Goal: Task Accomplishment & Management: Manage account settings

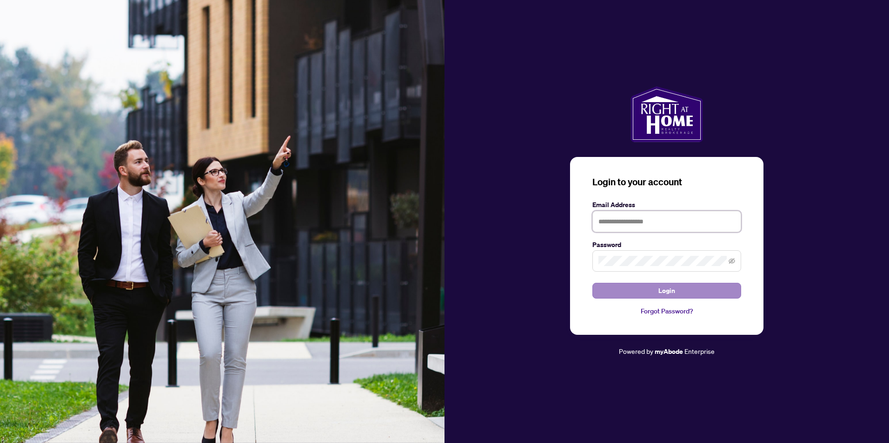
type input "**********"
click at [721, 287] on button "Login" at bounding box center [666, 291] width 149 height 16
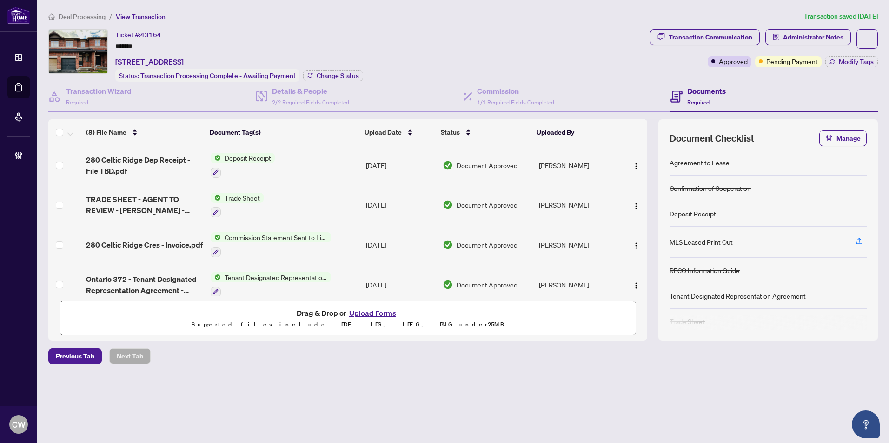
drag, startPoint x: 146, startPoint y: 40, endPoint x: 91, endPoint y: 40, distance: 55.3
click at [91, 40] on div "Ticket #: 43164 ******* 280 Celtic Ridge Cres, Ottawa, Ontario K2W 0B8, Canada …" at bounding box center [347, 55] width 598 height 53
click at [325, 79] on button "Change Status" at bounding box center [333, 75] width 60 height 11
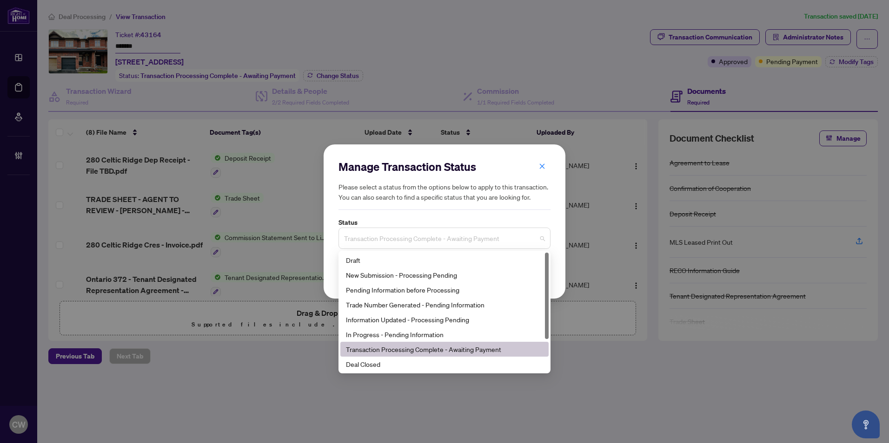
click at [435, 245] on span "Transaction Processing Complete - Awaiting Payment" at bounding box center [444, 239] width 201 height 18
click at [431, 362] on div "Deal Closed" at bounding box center [444, 364] width 197 height 10
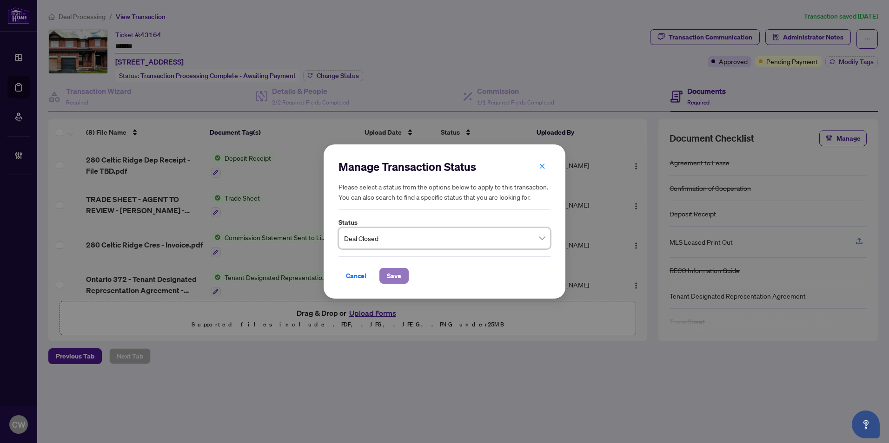
click at [399, 277] on span "Save" at bounding box center [394, 276] width 14 height 15
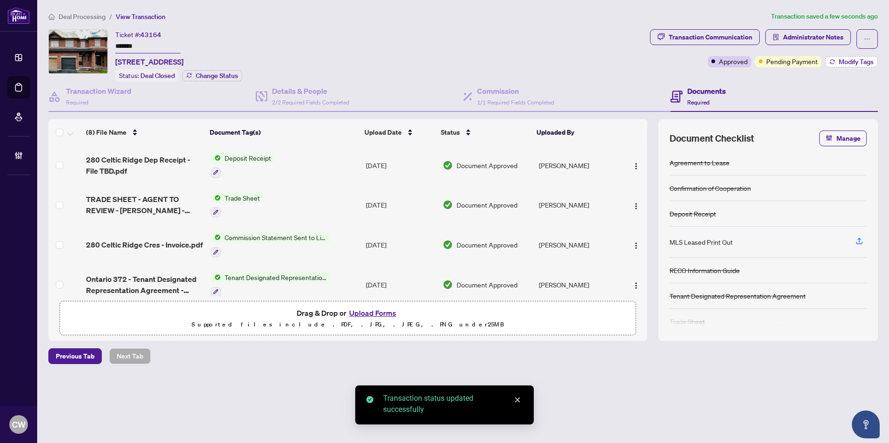
click at [851, 61] on span "Modify Tags" at bounding box center [855, 62] width 35 height 7
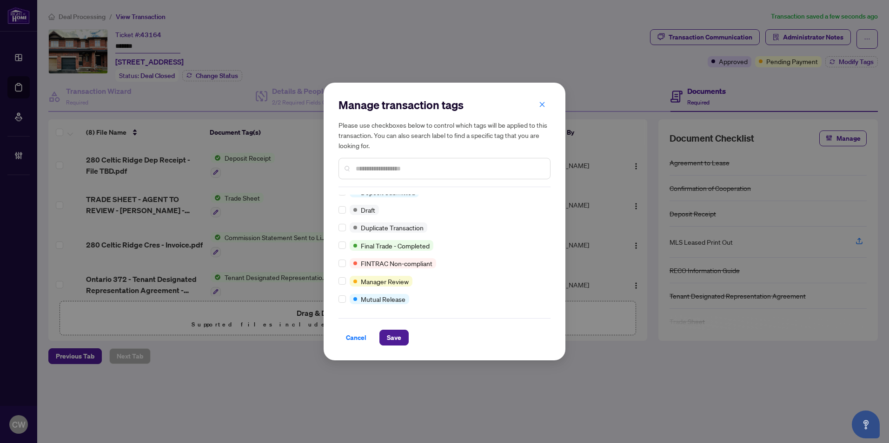
scroll to position [8, 0]
click at [396, 340] on span "Save" at bounding box center [394, 337] width 14 height 15
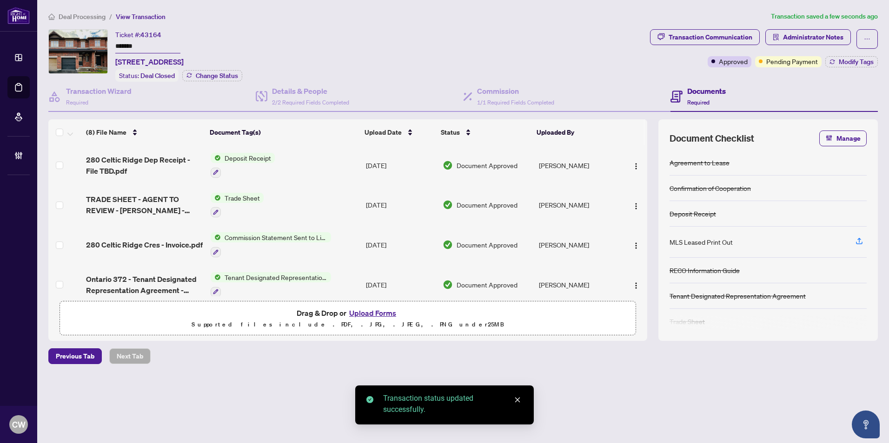
click at [152, 204] on span "TRADE SHEET - AGENT TO REVIEW - Tamir - Signed.pdf" at bounding box center [144, 205] width 117 height 22
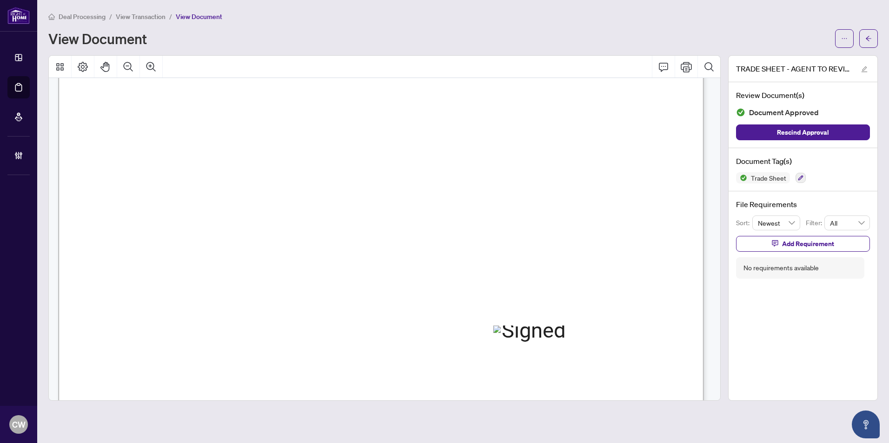
scroll to position [279, 0]
click at [870, 36] on icon "arrow-left" at bounding box center [868, 38] width 7 height 7
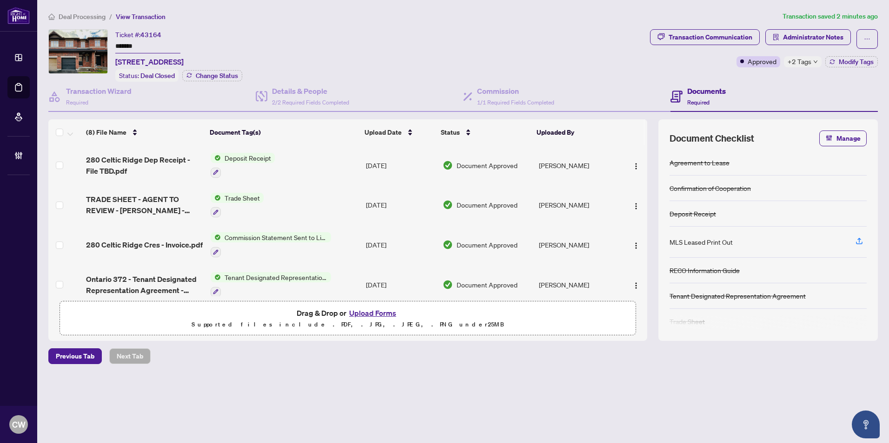
click at [376, 314] on button "Upload Forms" at bounding box center [372, 313] width 53 height 12
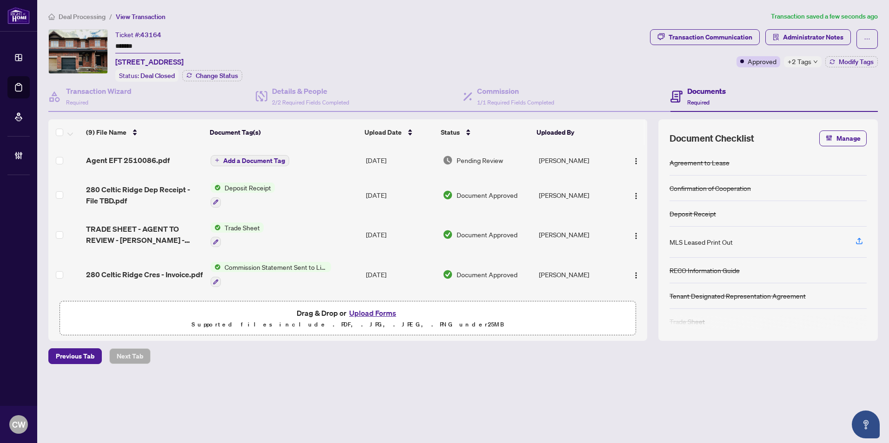
click at [256, 160] on span "Add a Document Tag" at bounding box center [254, 161] width 62 height 7
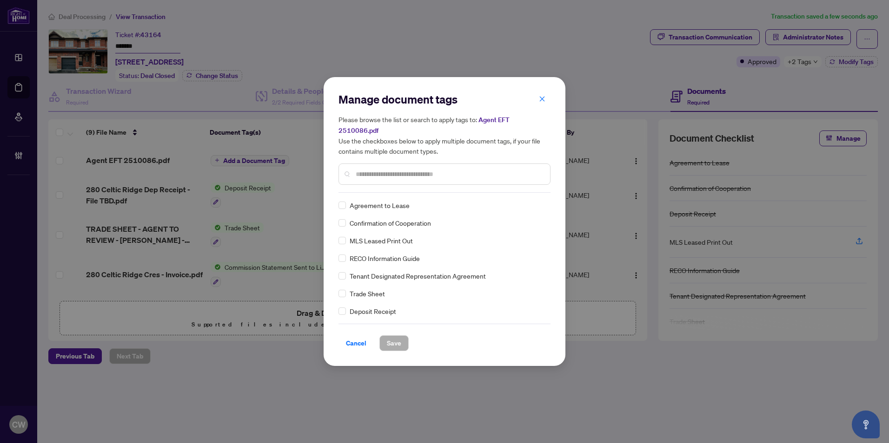
click at [391, 169] on input "text" at bounding box center [449, 174] width 187 height 10
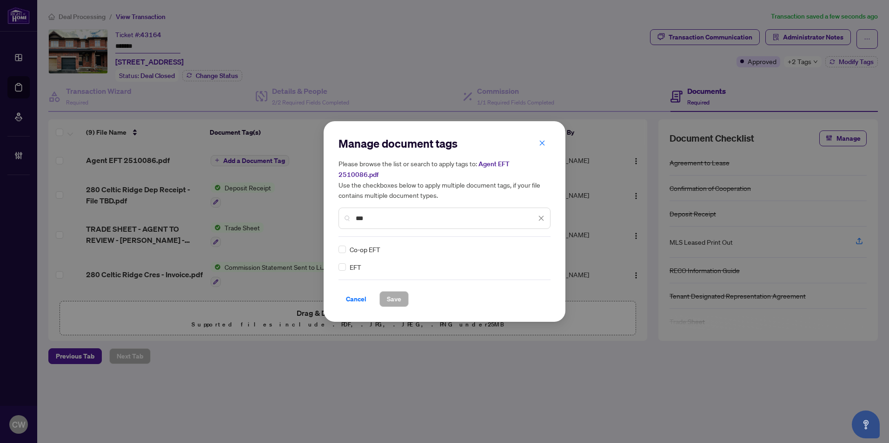
type input "***"
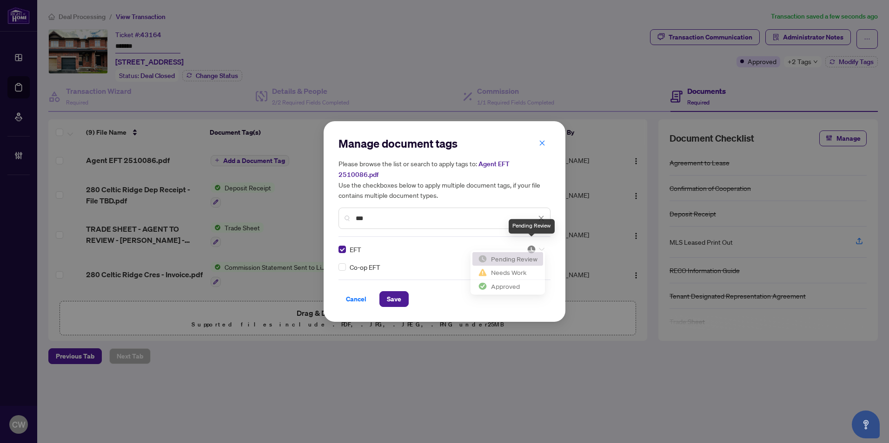
click at [530, 245] on img at bounding box center [531, 249] width 9 height 9
click at [523, 284] on div "Approved" at bounding box center [507, 289] width 59 height 10
click at [401, 291] on button "Save" at bounding box center [393, 299] width 29 height 16
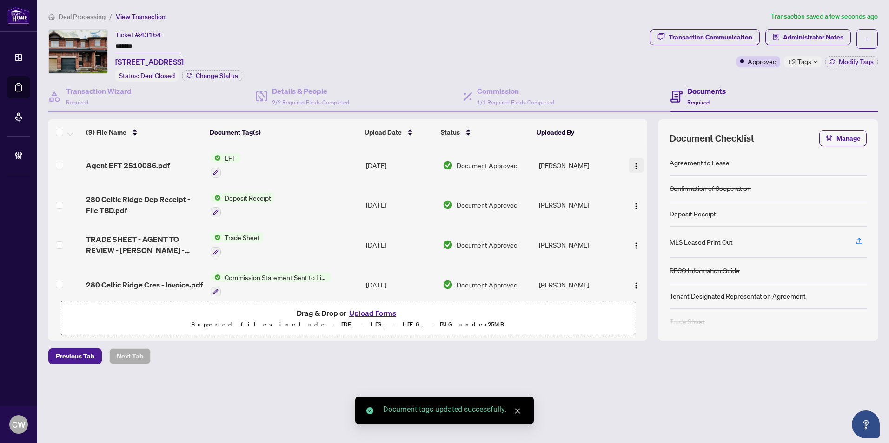
click at [633, 158] on button "button" at bounding box center [635, 165] width 15 height 15
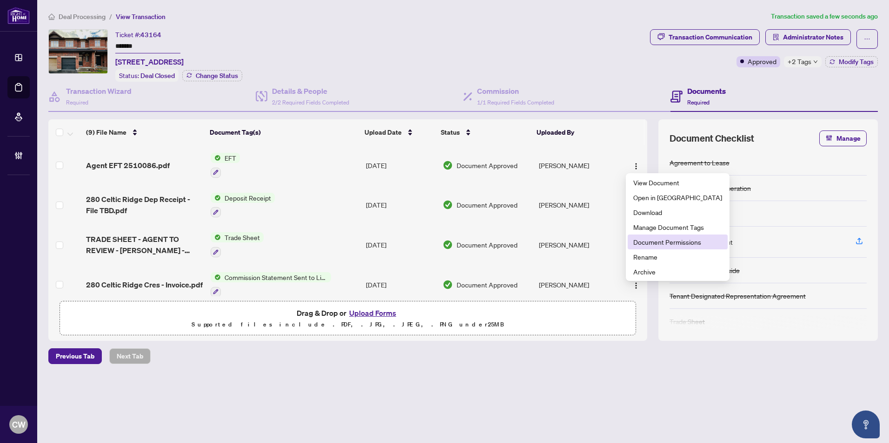
click at [645, 245] on span "Document Permissions" at bounding box center [677, 242] width 89 height 10
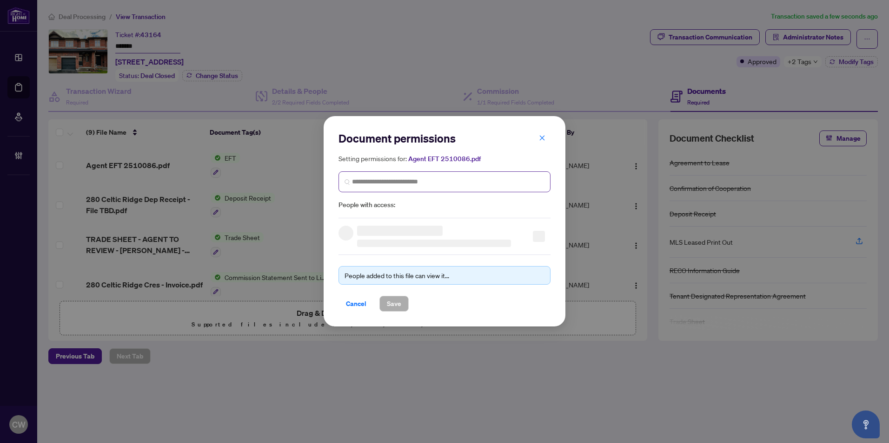
click at [451, 175] on span at bounding box center [444, 182] width 212 height 21
paste input "**********"
type input "**********"
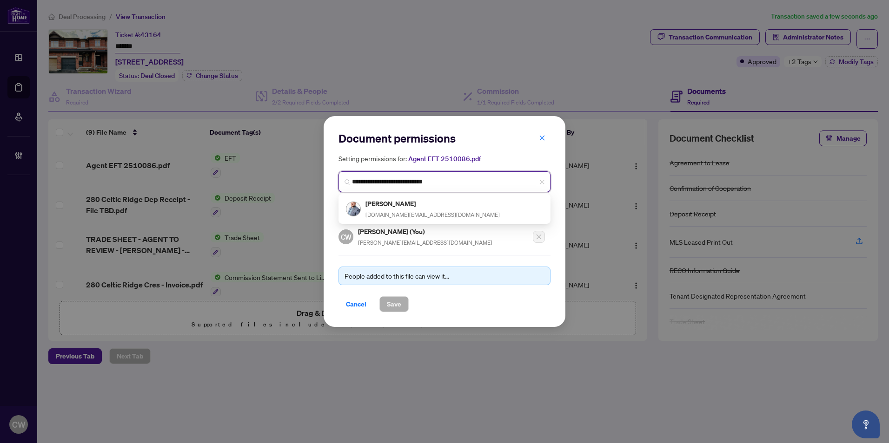
click at [393, 207] on h5 "Tamir Tal" at bounding box center [432, 203] width 134 height 11
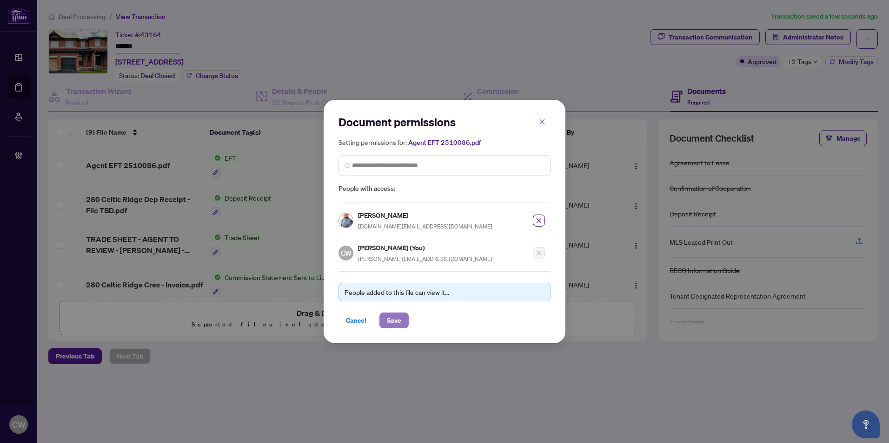
click at [393, 320] on span "Save" at bounding box center [394, 320] width 14 height 15
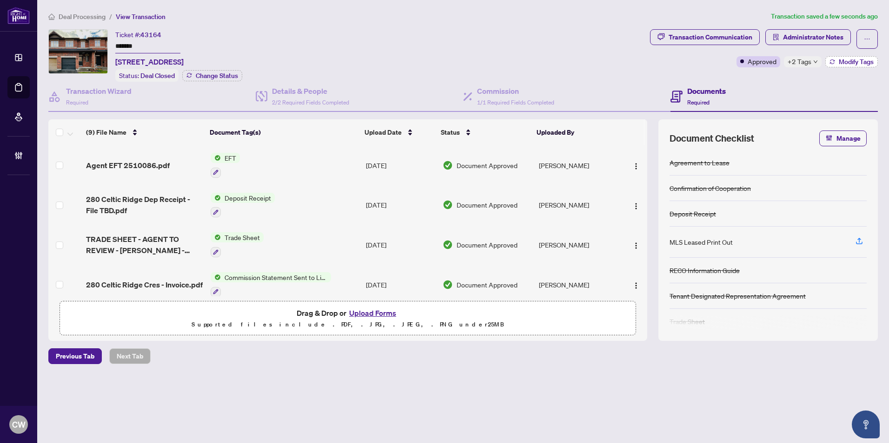
click at [856, 59] on span "Modify Tags" at bounding box center [855, 62] width 35 height 7
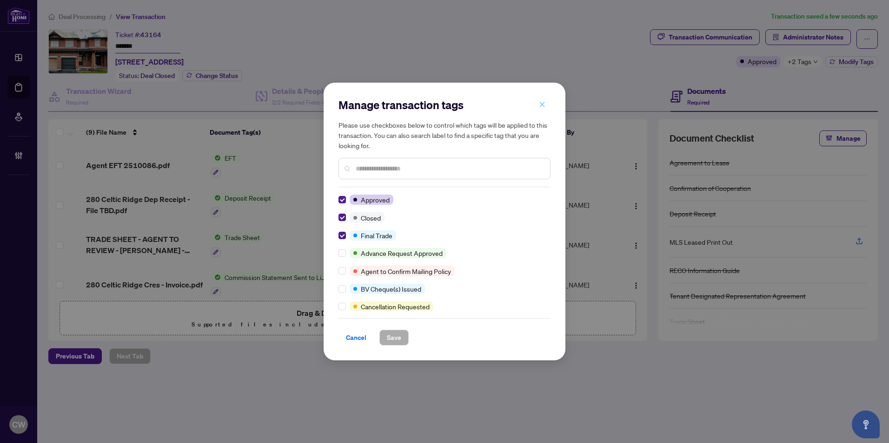
click at [542, 104] on icon "close" at bounding box center [542, 104] width 7 height 7
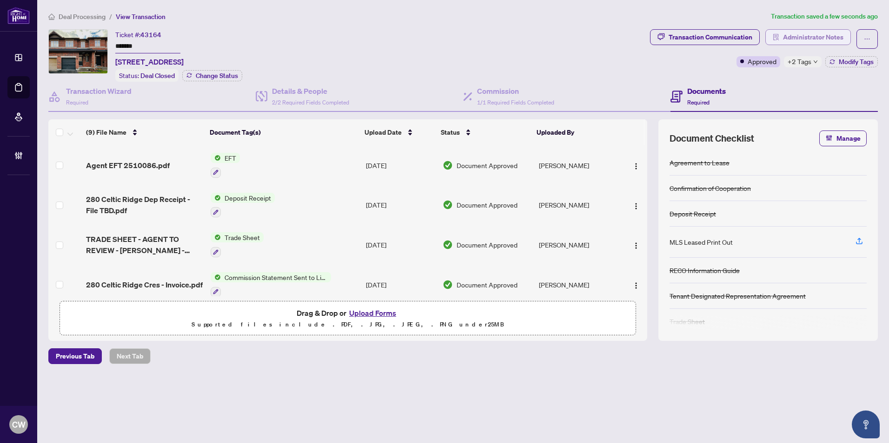
click at [827, 34] on span "Administrator Notes" at bounding box center [813, 37] width 60 height 15
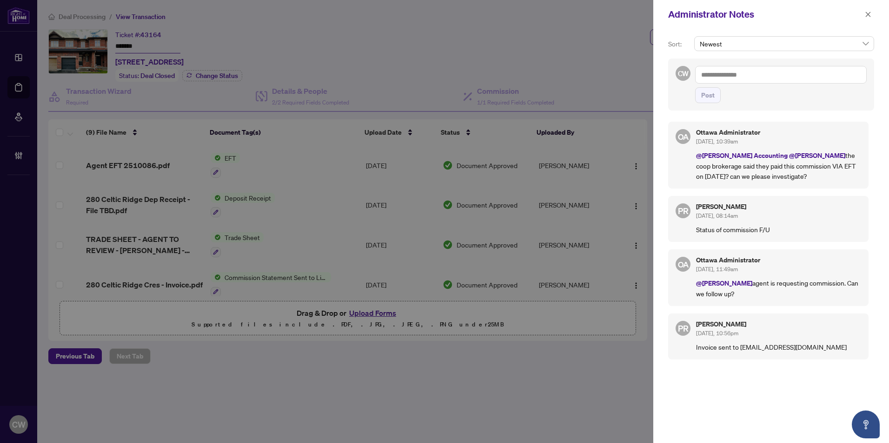
click at [756, 73] on textarea at bounding box center [781, 75] width 172 height 18
paste textarea "**********"
type textarea "**********"
click at [708, 103] on span "Post" at bounding box center [707, 95] width 13 height 15
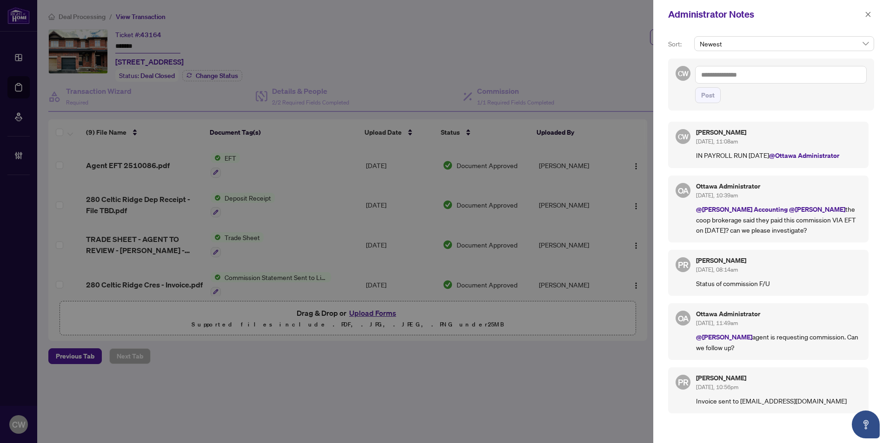
drag, startPoint x: 868, startPoint y: 16, endPoint x: 197, endPoint y: 62, distance: 673.2
click at [867, 16] on icon "close" at bounding box center [867, 14] width 7 height 7
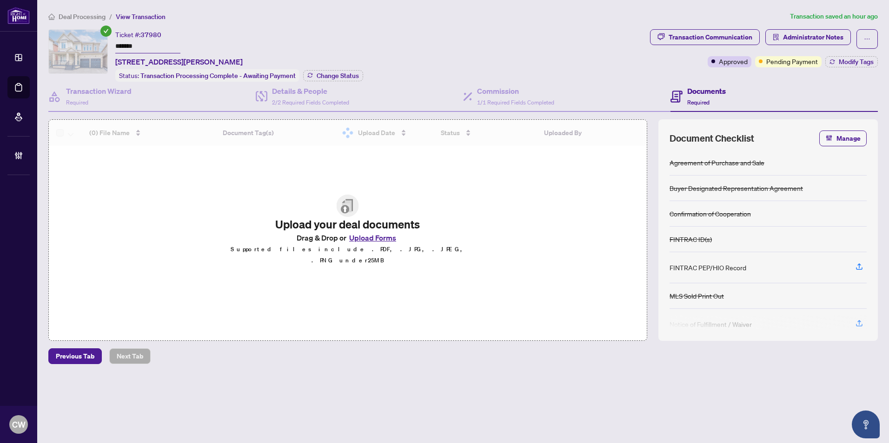
drag, startPoint x: 145, startPoint y: 45, endPoint x: 88, endPoint y: 33, distance: 58.8
click at [88, 33] on div "Ticket #: 37980 ******* 3173 Meadow Marsh Cres, Oakville, Ontario L6H 0T2, Cana…" at bounding box center [347, 55] width 598 height 53
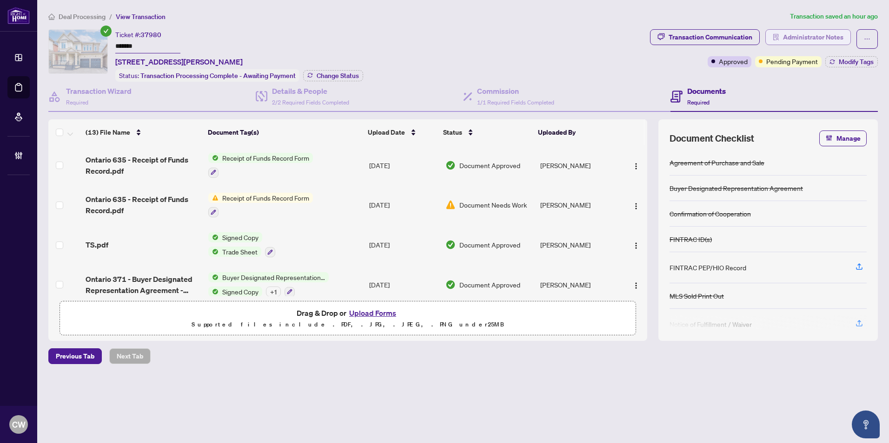
click at [820, 37] on span "Administrator Notes" at bounding box center [813, 37] width 60 height 15
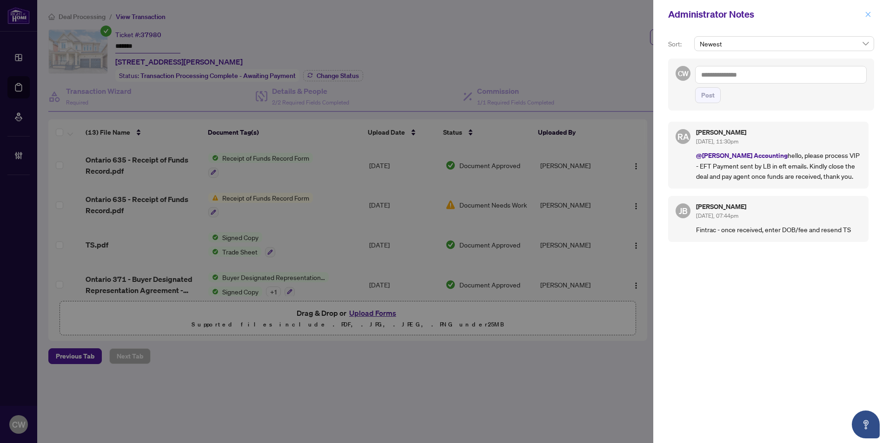
click at [868, 15] on icon "close" at bounding box center [867, 14] width 5 height 5
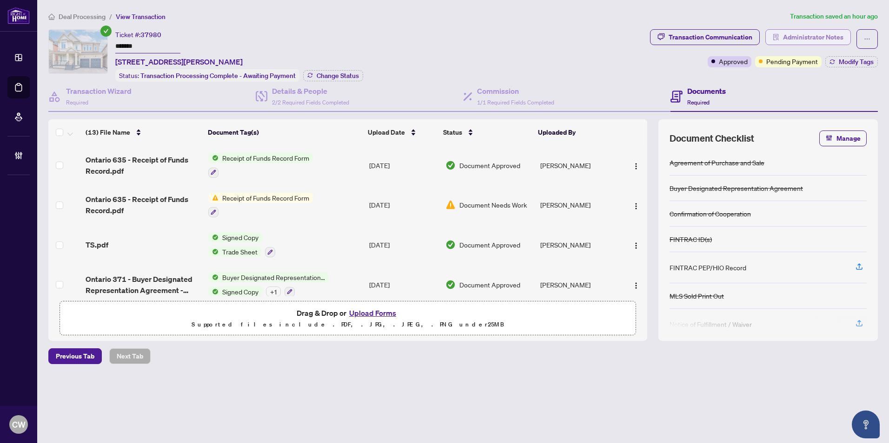
click at [825, 35] on span "Administrator Notes" at bounding box center [813, 37] width 60 height 15
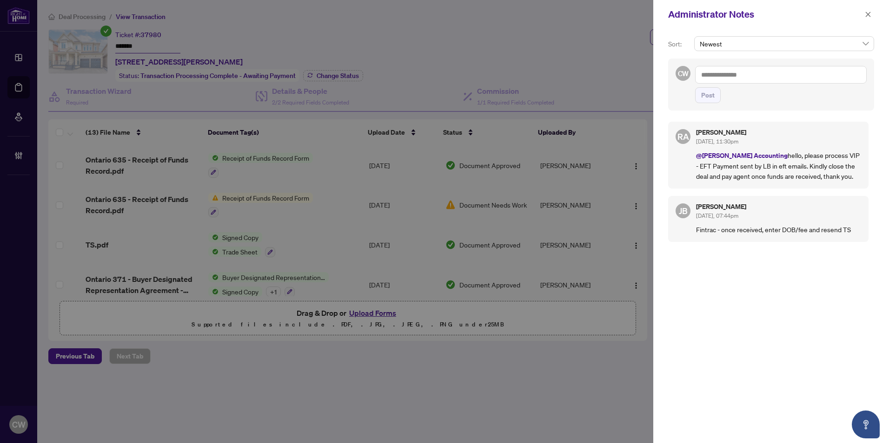
click at [753, 77] on textarea at bounding box center [781, 75] width 172 height 18
click at [825, 73] on textarea "**********" at bounding box center [781, 75] width 172 height 18
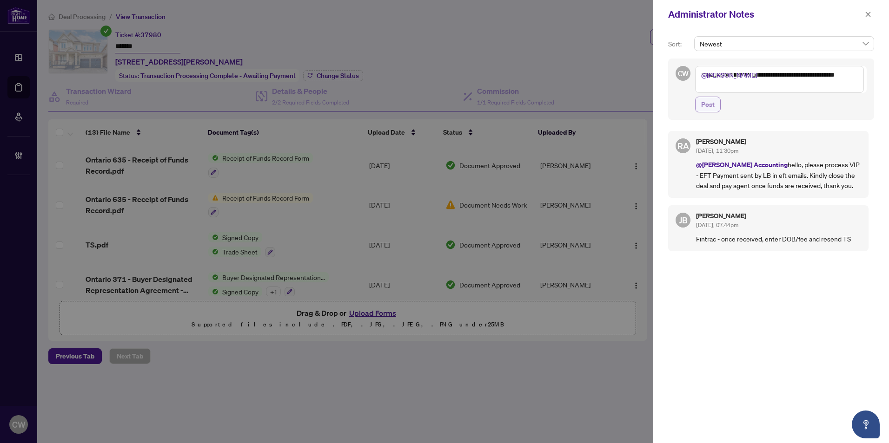
type textarea "**********"
click at [711, 105] on span "Post" at bounding box center [707, 104] width 13 height 15
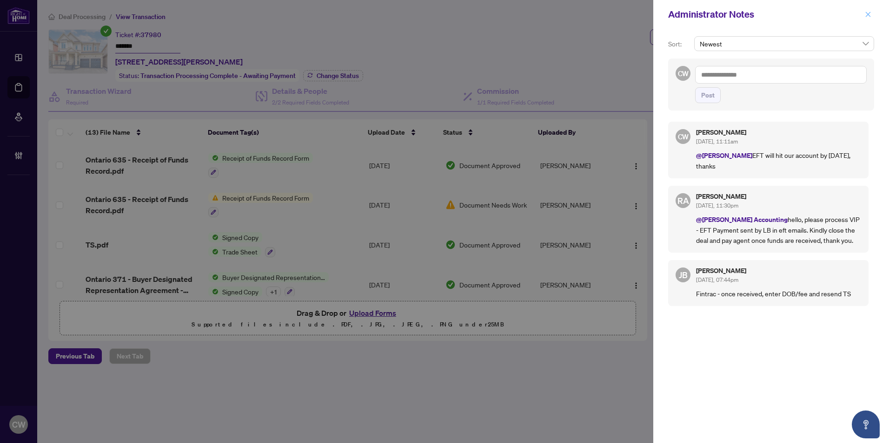
click at [868, 14] on icon "close" at bounding box center [867, 14] width 5 height 5
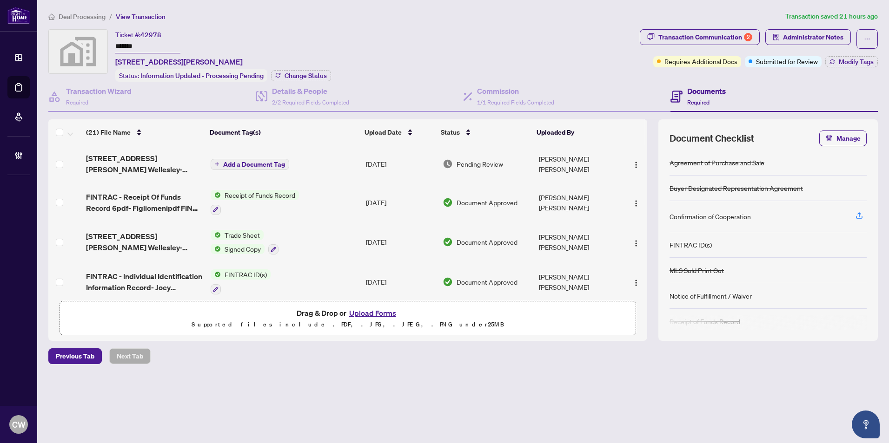
drag, startPoint x: 150, startPoint y: 44, endPoint x: 91, endPoint y: 43, distance: 58.6
click at [91, 43] on div "Ticket #: 42978 ******* [STREET_ADDRESS][PERSON_NAME] Status: Information Updat…" at bounding box center [341, 55] width 587 height 53
click at [298, 73] on span "Change Status" at bounding box center [305, 76] width 42 height 7
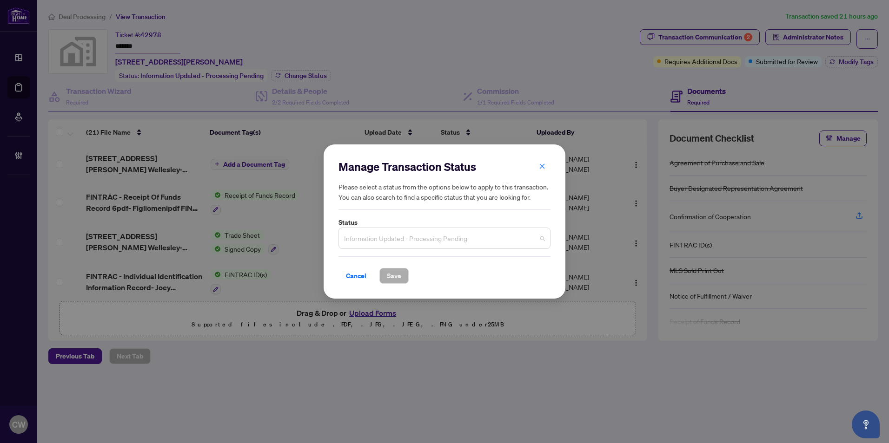
click at [425, 235] on span "Information Updated - Processing Pending" at bounding box center [444, 239] width 201 height 18
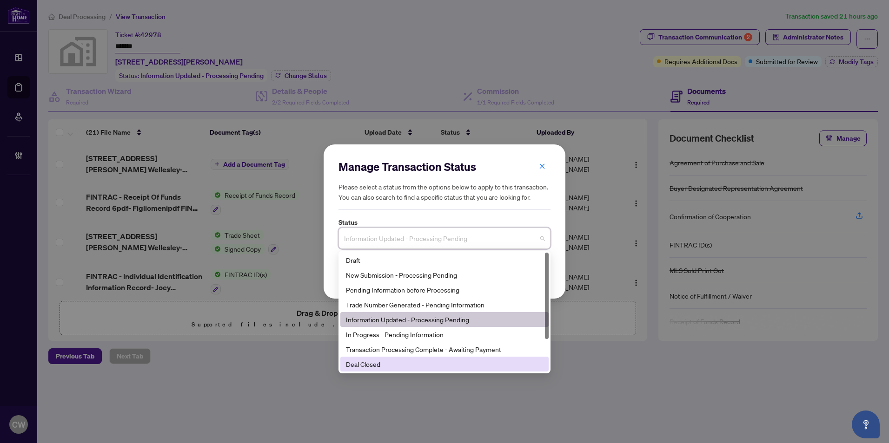
click at [402, 364] on div "Deal Closed" at bounding box center [444, 364] width 197 height 10
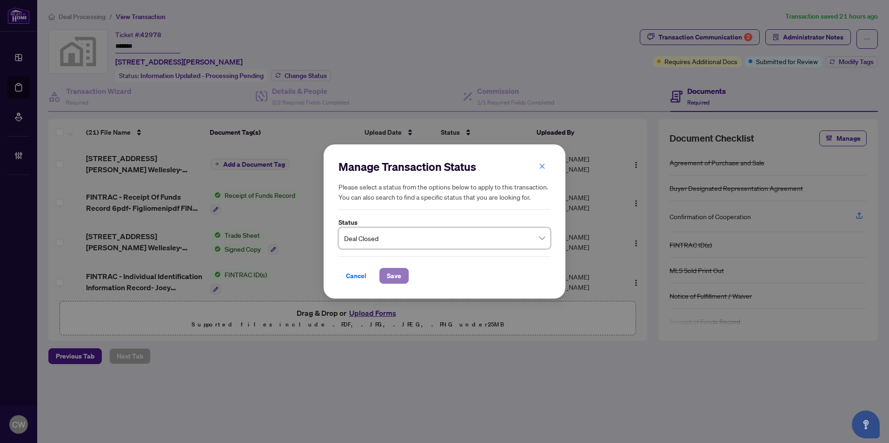
click at [393, 277] on span "Save" at bounding box center [394, 276] width 14 height 15
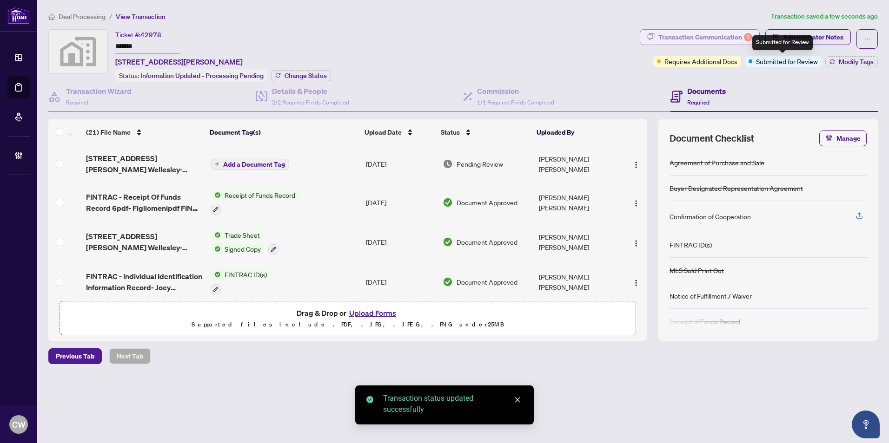
click at [736, 38] on div "Transaction Communication 2" at bounding box center [705, 37] width 94 height 15
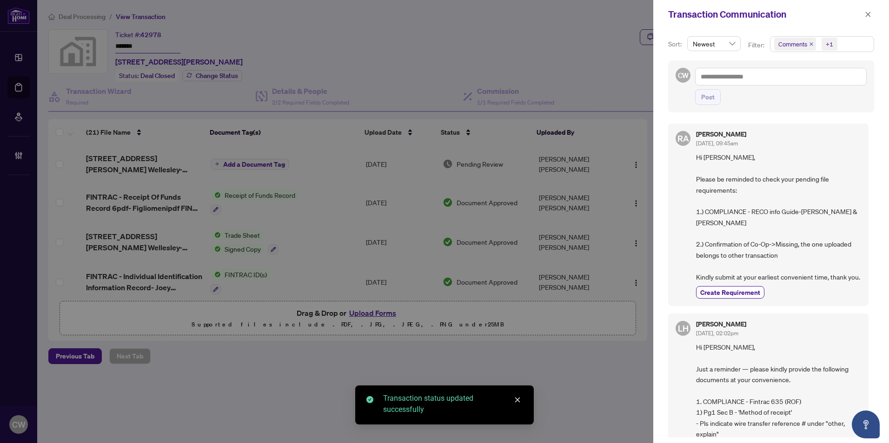
click at [810, 43] on icon "close" at bounding box center [811, 44] width 5 height 5
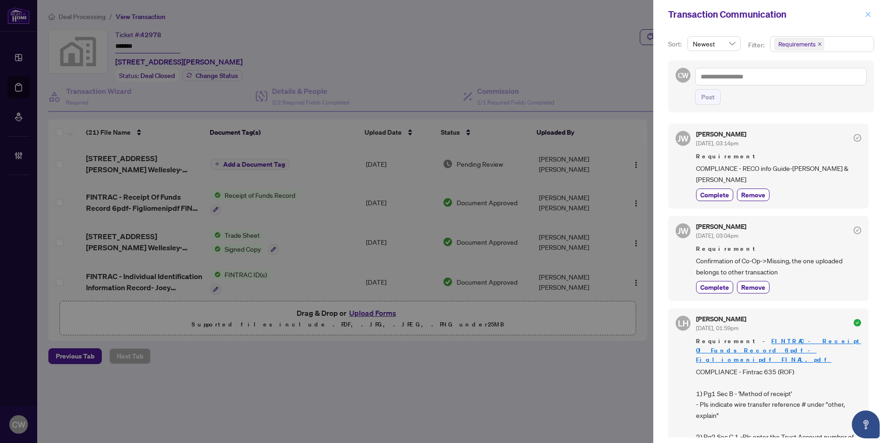
click at [864, 15] on icon "close" at bounding box center [867, 14] width 7 height 7
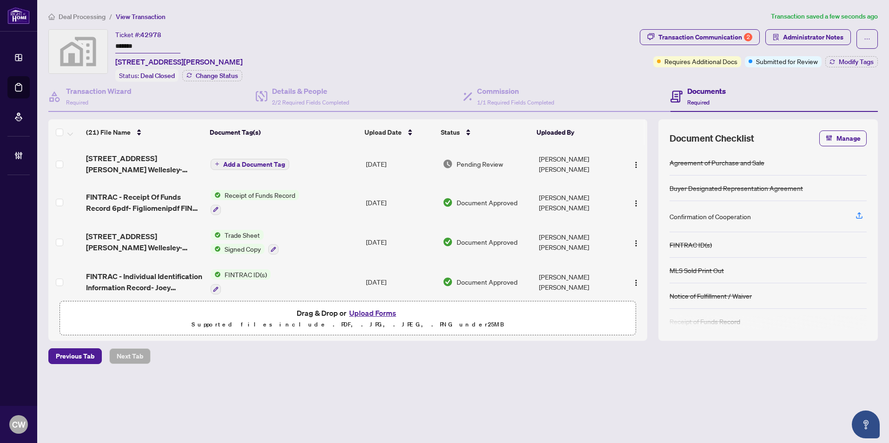
click at [837, 55] on div "Transaction Communication 2 Administrator Notes Requires Additional Docs Submit…" at bounding box center [759, 48] width 238 height 38
click at [844, 61] on span "Modify Tags" at bounding box center [855, 62] width 35 height 7
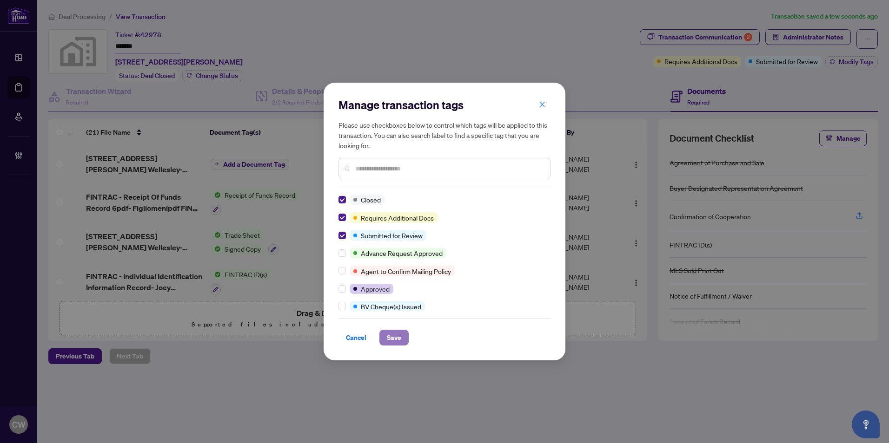
click at [385, 330] on button "Save" at bounding box center [393, 338] width 29 height 16
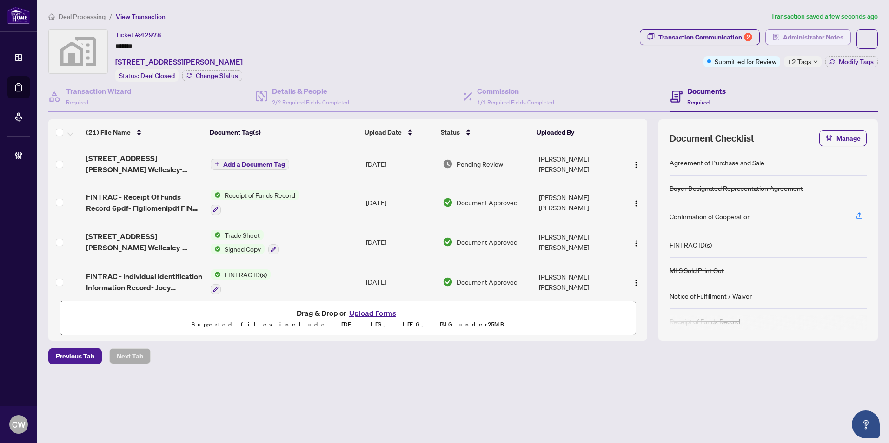
click at [805, 37] on span "Administrator Notes" at bounding box center [813, 37] width 60 height 15
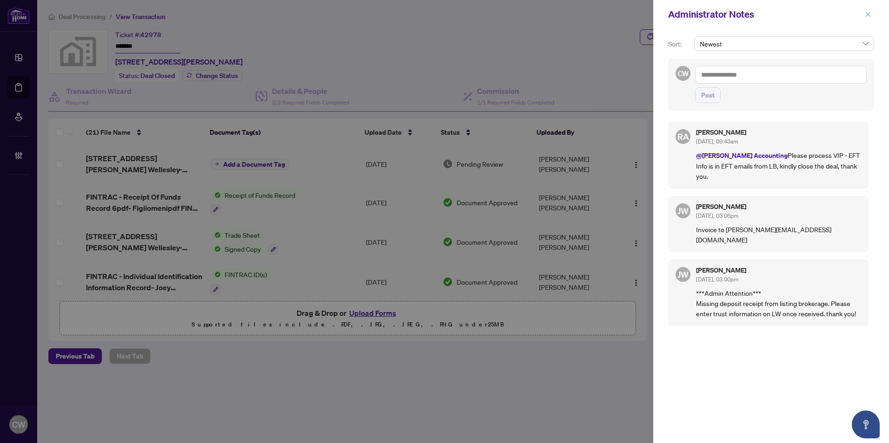
click at [869, 15] on icon "close" at bounding box center [867, 14] width 5 height 5
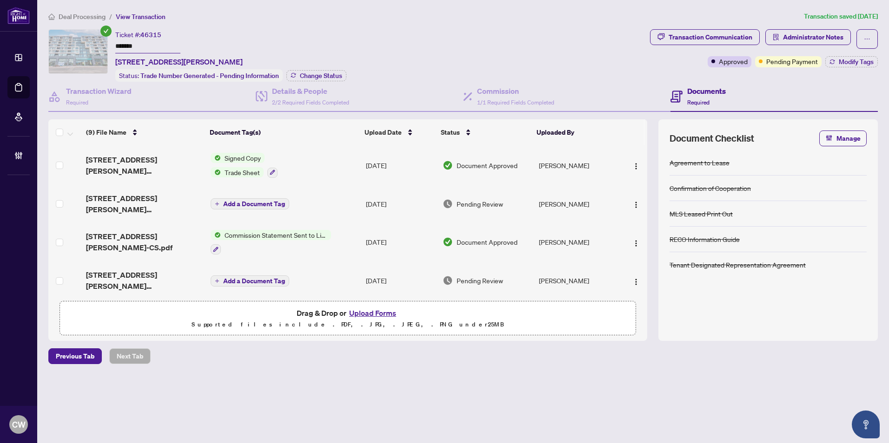
drag, startPoint x: 139, startPoint y: 44, endPoint x: 98, endPoint y: 44, distance: 41.8
click at [98, 44] on div "Ticket #: 46315 ******* [STREET_ADDRESS][PERSON_NAME] Status: Trade Number Gene…" at bounding box center [347, 55] width 598 height 53
click at [316, 70] on button "Change Status" at bounding box center [316, 75] width 60 height 11
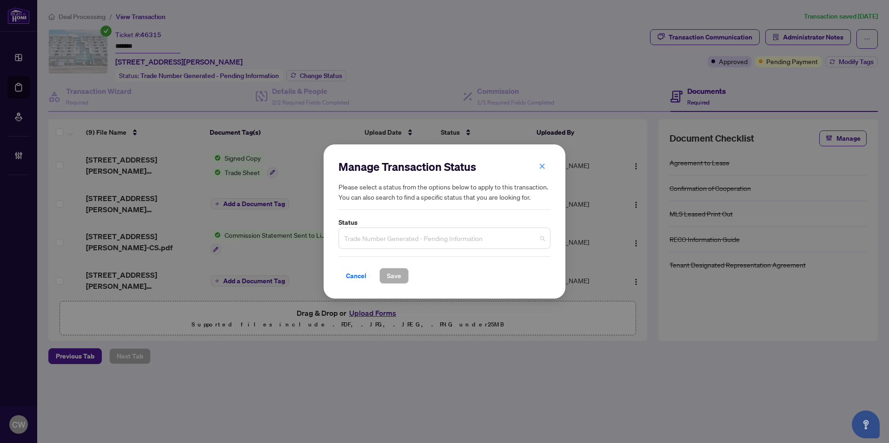
click at [423, 237] on span "Trade Number Generated - Pending Information" at bounding box center [444, 239] width 201 height 18
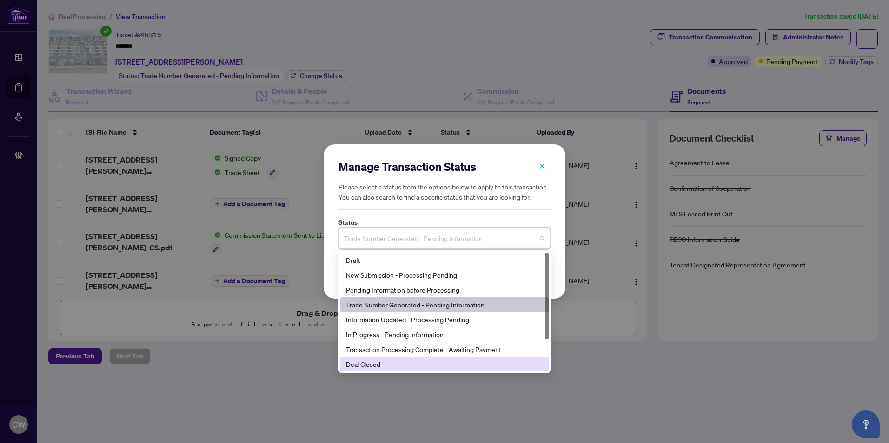
click at [392, 364] on div "Deal Closed" at bounding box center [444, 364] width 197 height 10
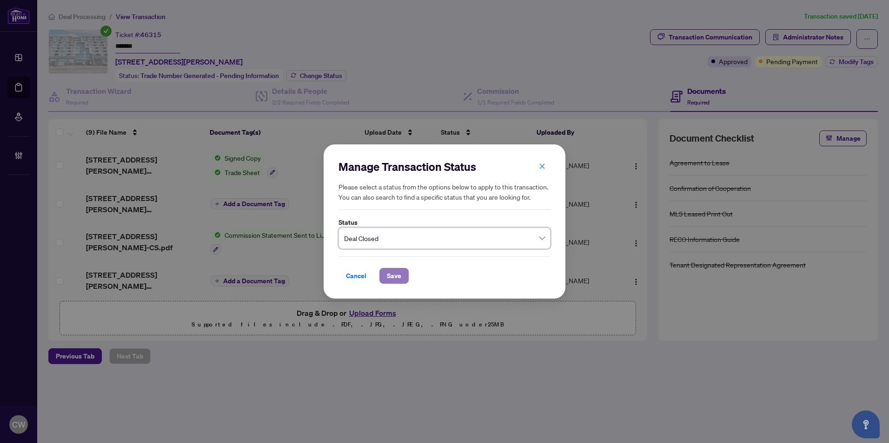
click at [396, 281] on span "Save" at bounding box center [394, 276] width 14 height 15
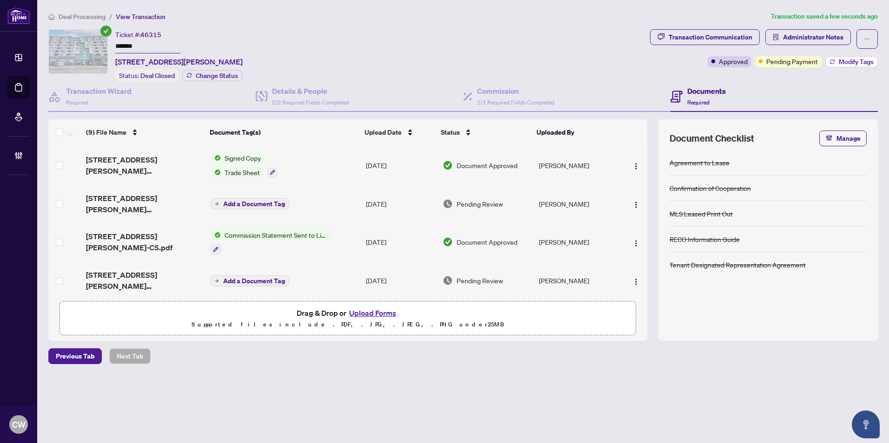
click at [837, 62] on button "Modify Tags" at bounding box center [851, 61] width 53 height 11
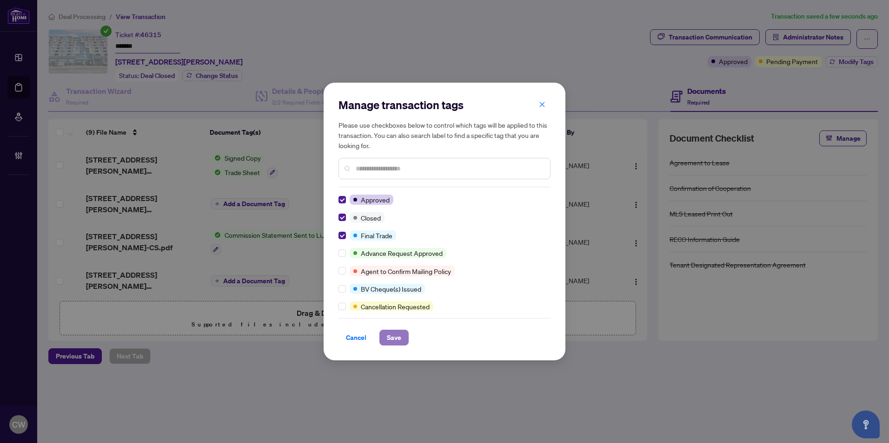
click at [386, 335] on button "Save" at bounding box center [393, 338] width 29 height 16
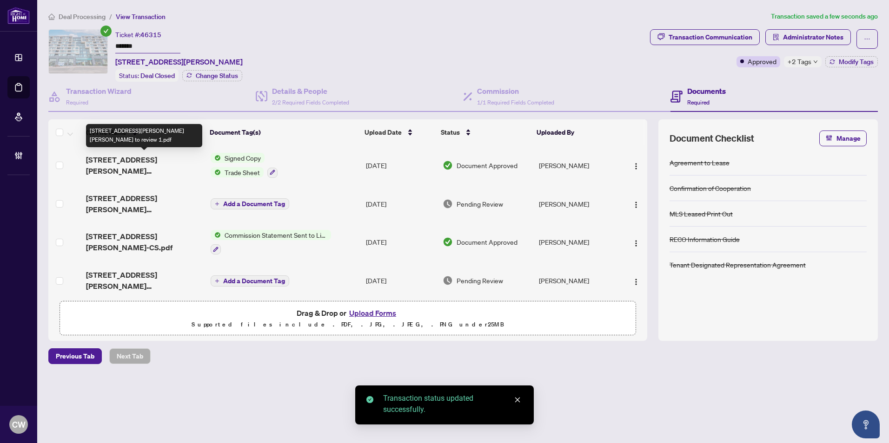
click at [160, 160] on span "2450 Old Bronte Rd 207-Trade sheet-Alvin to review 1.pdf" at bounding box center [144, 165] width 117 height 22
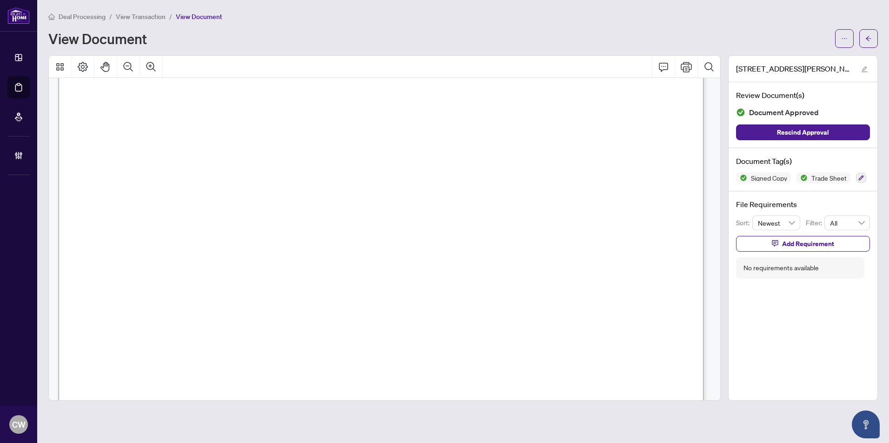
scroll to position [325, 0]
click at [869, 39] on icon "arrow-left" at bounding box center [868, 38] width 7 height 7
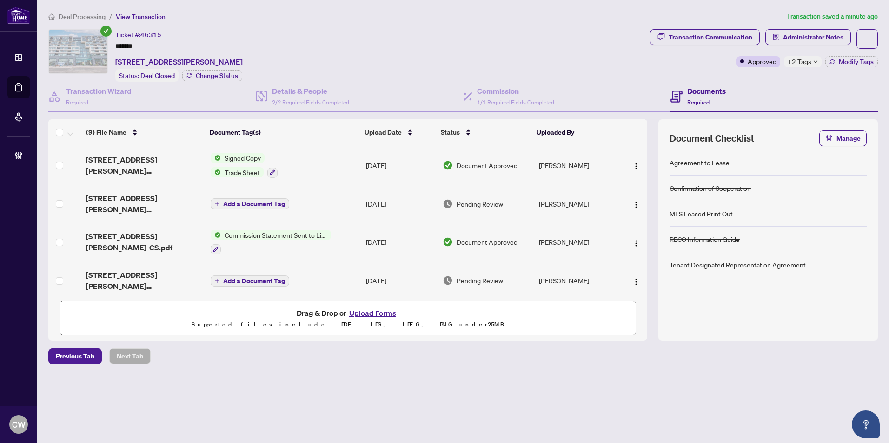
click at [375, 314] on button "Upload Forms" at bounding box center [372, 313] width 53 height 12
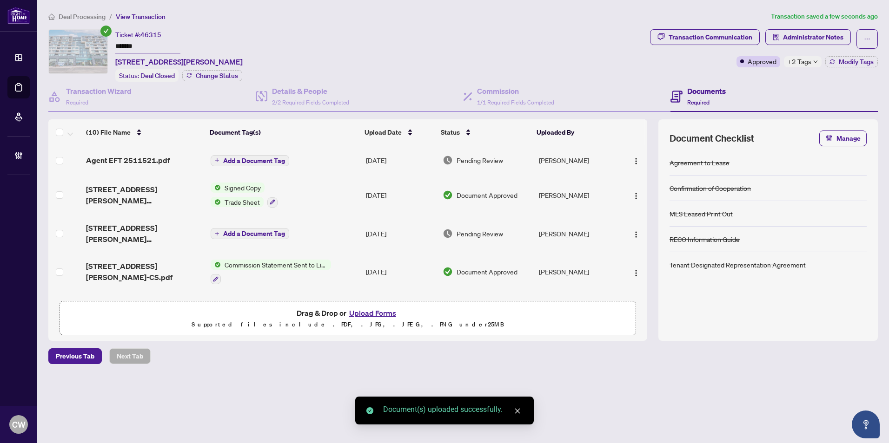
click at [271, 158] on span "Add a Document Tag" at bounding box center [254, 161] width 62 height 7
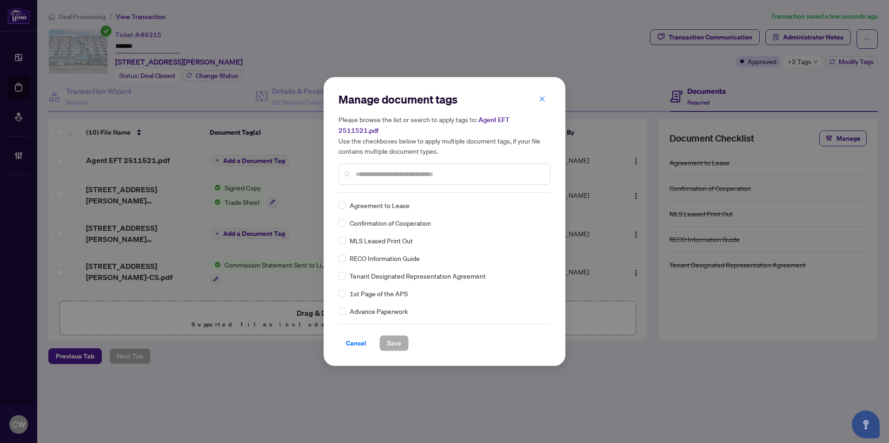
click at [421, 170] on input "text" at bounding box center [449, 174] width 187 height 10
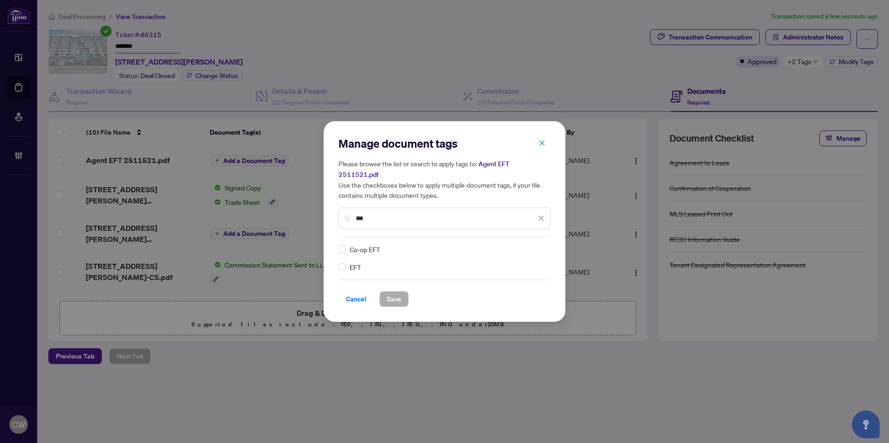
type input "***"
click at [536, 246] on div at bounding box center [536, 249] width 18 height 9
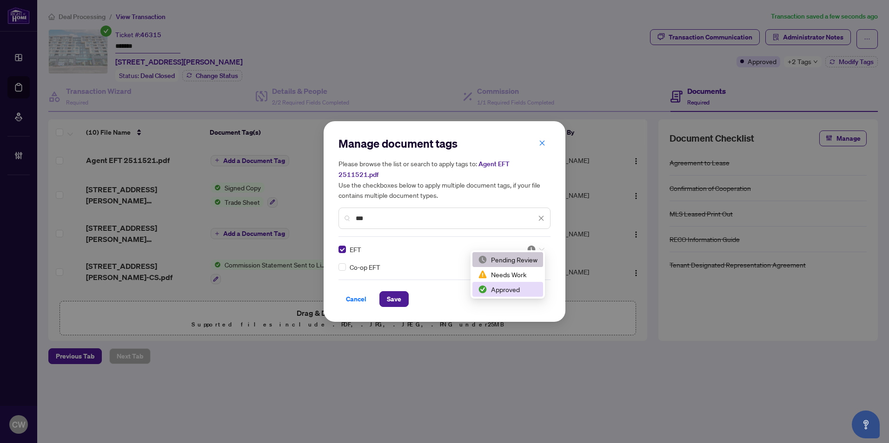
click at [523, 289] on div "Approved" at bounding box center [507, 289] width 59 height 10
click at [393, 292] on span "Save" at bounding box center [394, 299] width 14 height 15
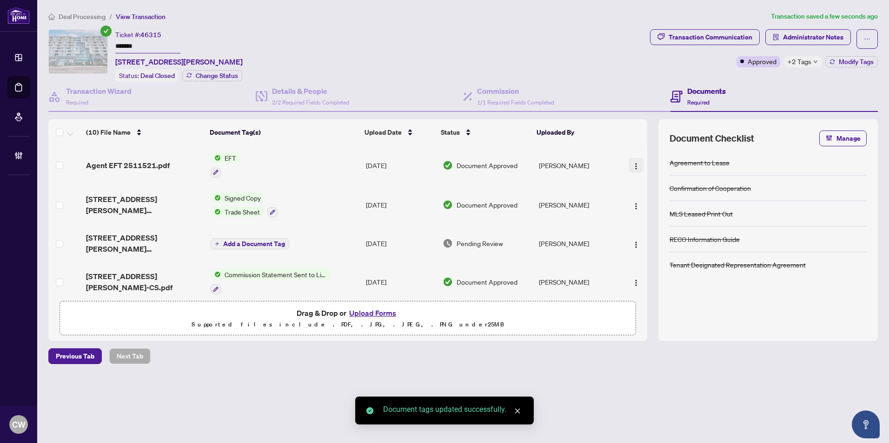
click at [631, 158] on button "button" at bounding box center [635, 165] width 15 height 15
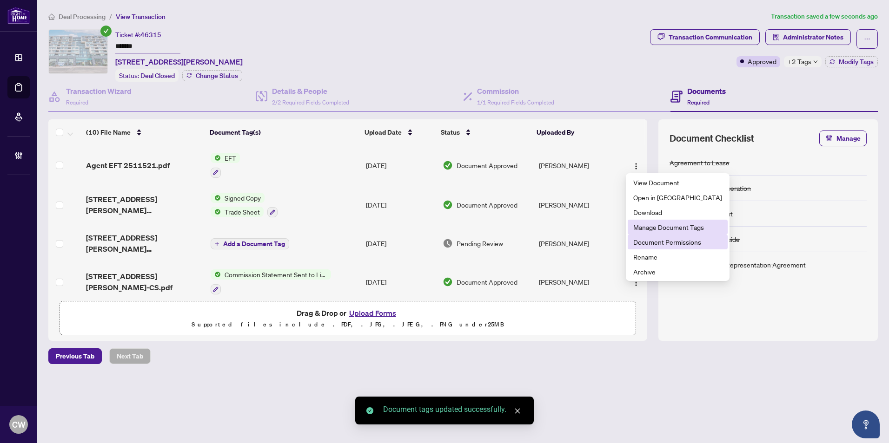
click at [638, 238] on span "Document Permissions" at bounding box center [677, 242] width 89 height 10
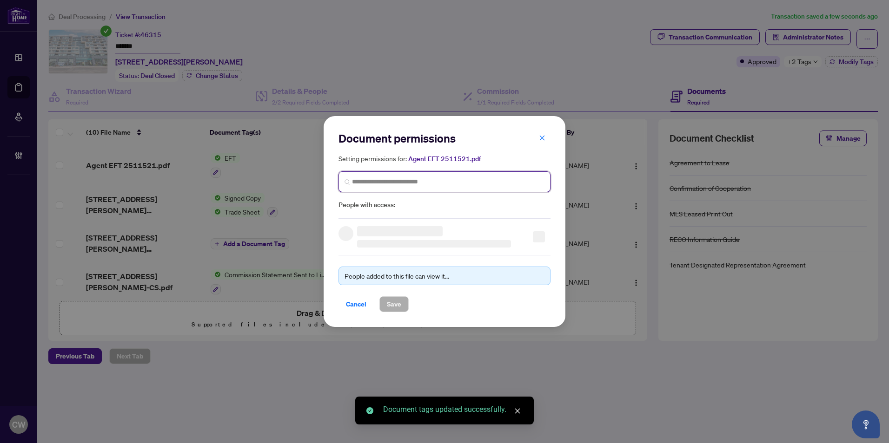
paste input "**********"
click at [366, 182] on input "search" at bounding box center [448, 182] width 192 height 10
type input "**********"
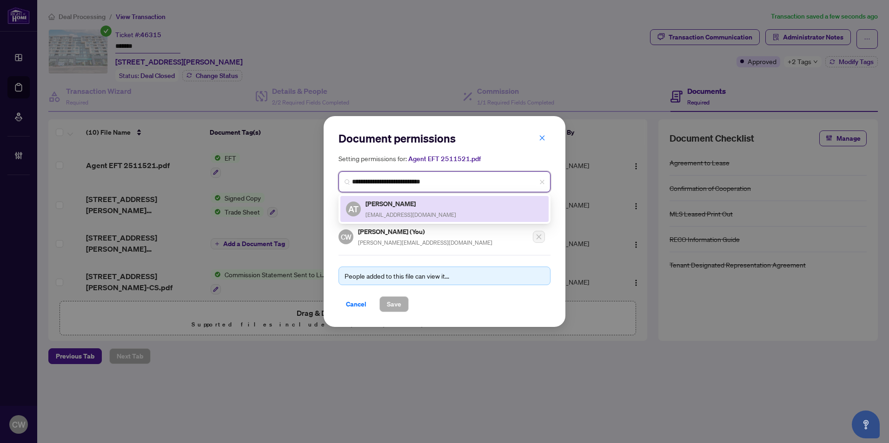
click at [397, 207] on h5 "Alvin Tung" at bounding box center [410, 203] width 91 height 11
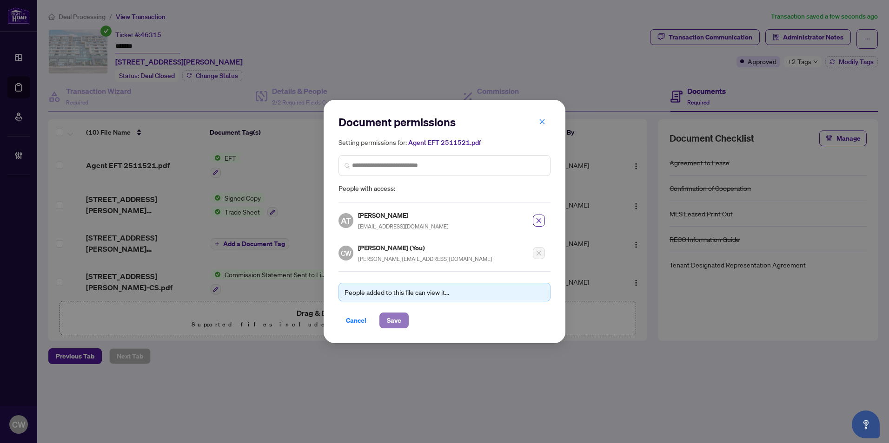
click at [395, 323] on span "Save" at bounding box center [394, 320] width 14 height 15
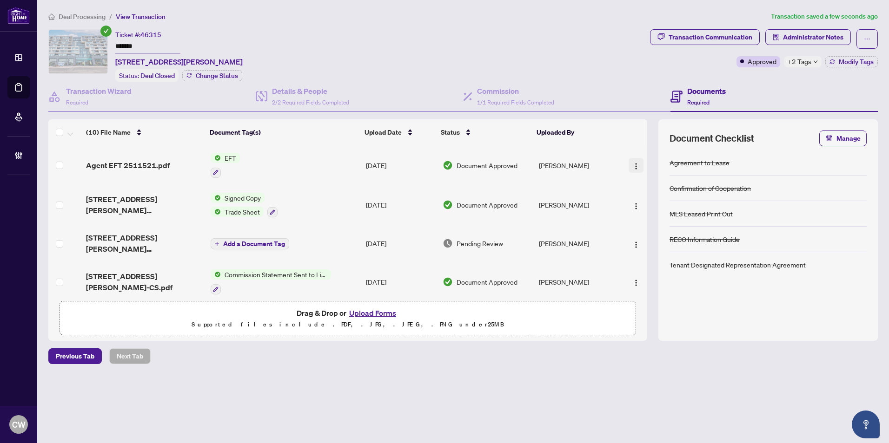
click at [633, 165] on img "button" at bounding box center [635, 166] width 7 height 7
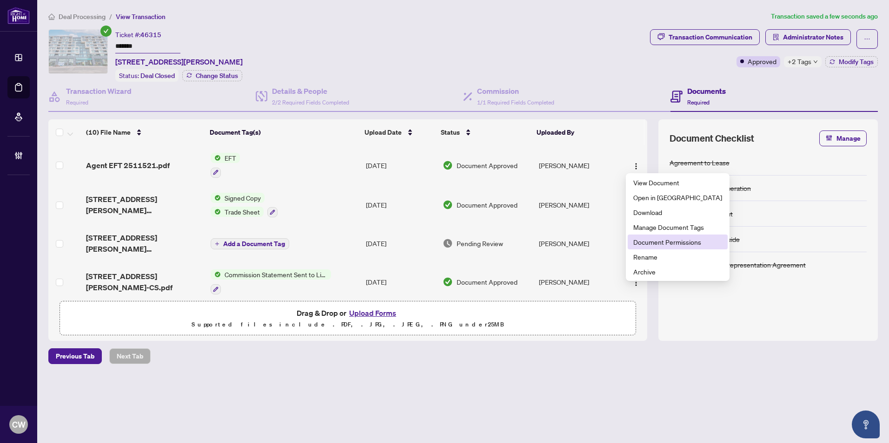
click at [659, 245] on span "Document Permissions" at bounding box center [677, 242] width 89 height 10
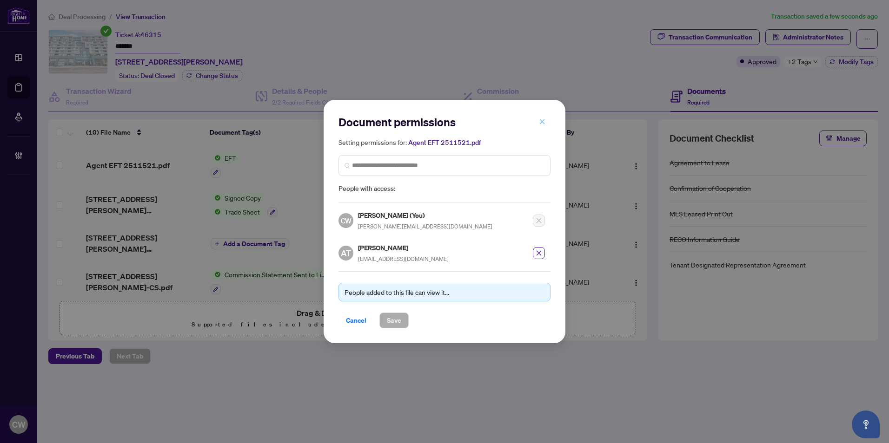
click at [543, 125] on icon "close" at bounding box center [542, 122] width 7 height 7
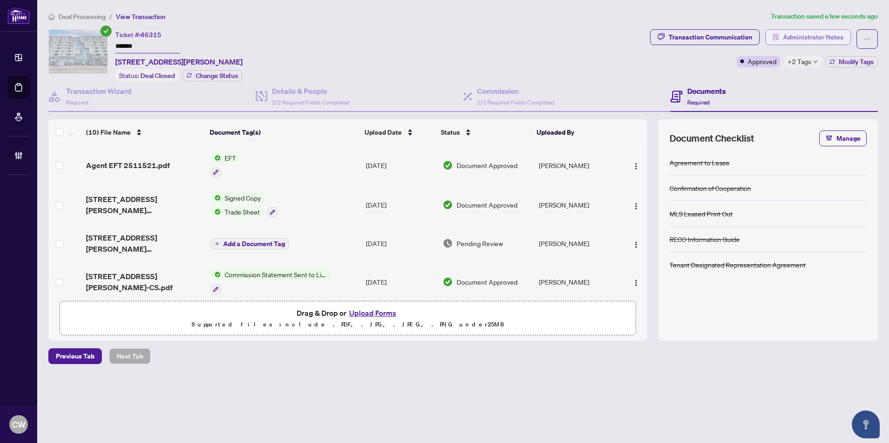
click at [816, 39] on span "Administrator Notes" at bounding box center [813, 37] width 60 height 15
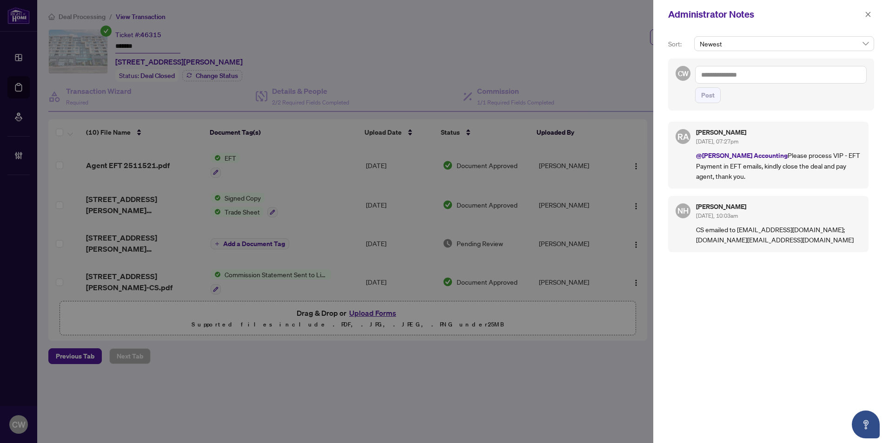
click at [733, 77] on textarea at bounding box center [781, 75] width 172 height 18
paste textarea "**********"
type textarea "**********"
click at [715, 93] on button "Post" at bounding box center [708, 95] width 26 height 16
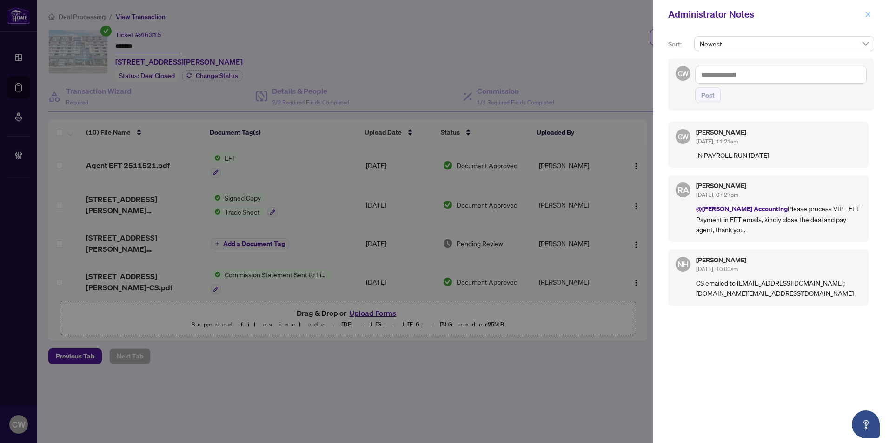
click at [871, 15] on button "button" at bounding box center [868, 14] width 12 height 11
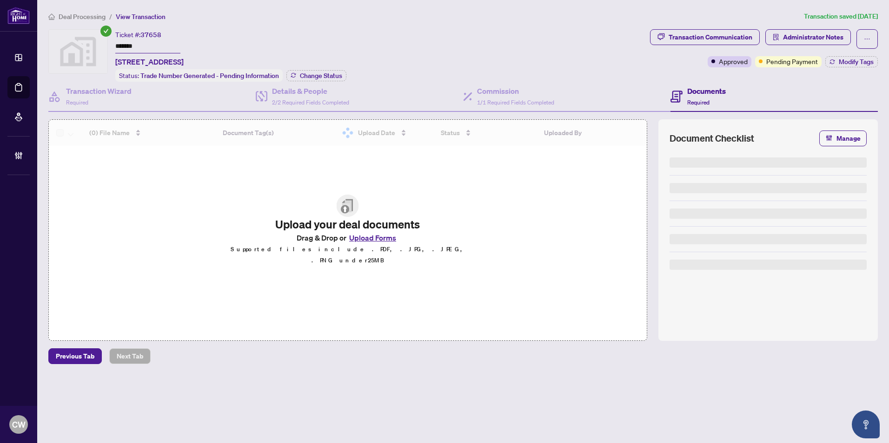
drag, startPoint x: 151, startPoint y: 40, endPoint x: 100, endPoint y: 40, distance: 51.1
click at [100, 40] on div "Ticket #: 37658 ******* [STREET_ADDRESS] Status: Trade Number Generated - Pendi…" at bounding box center [347, 55] width 598 height 53
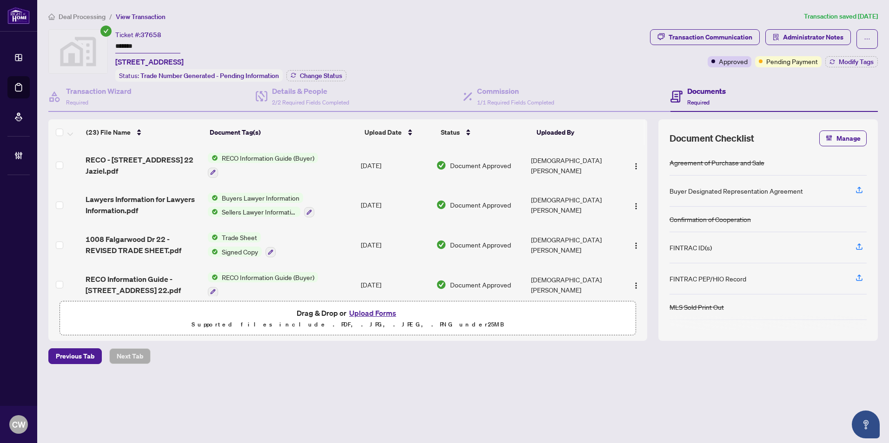
click at [326, 67] on div "Ticket #: 37658 ******* [STREET_ADDRESS] Status: Trade Number Generated - Pendi…" at bounding box center [230, 55] width 231 height 53
click at [341, 73] on span "Change Status" at bounding box center [321, 76] width 42 height 7
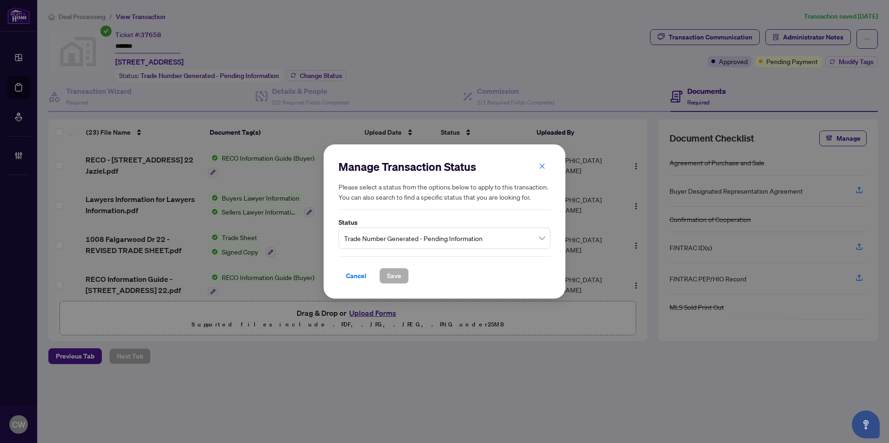
click at [423, 240] on span "Trade Number Generated - Pending Information" at bounding box center [444, 239] width 201 height 18
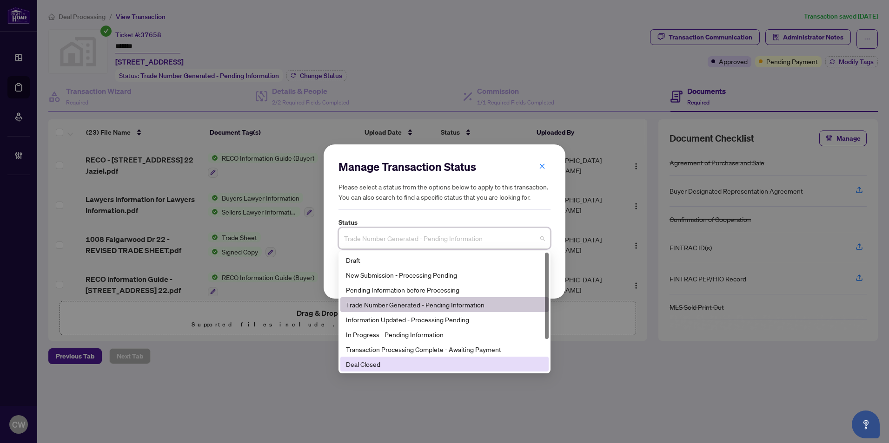
click at [387, 364] on div "Deal Closed" at bounding box center [444, 364] width 197 height 10
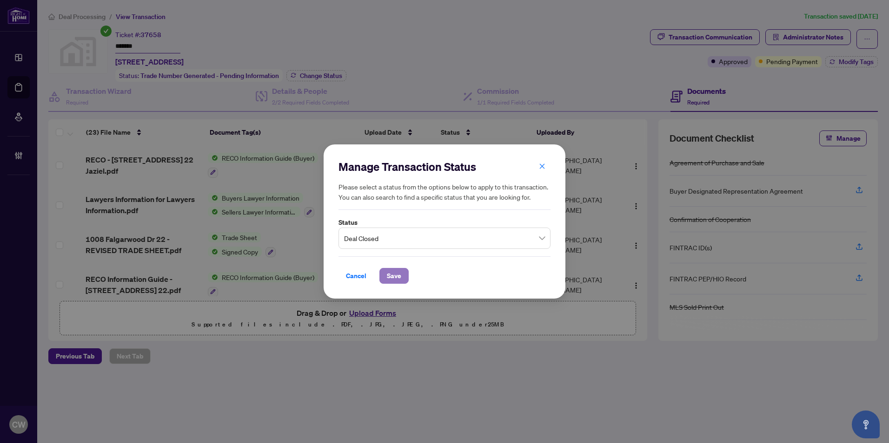
click at [395, 275] on span "Save" at bounding box center [394, 276] width 14 height 15
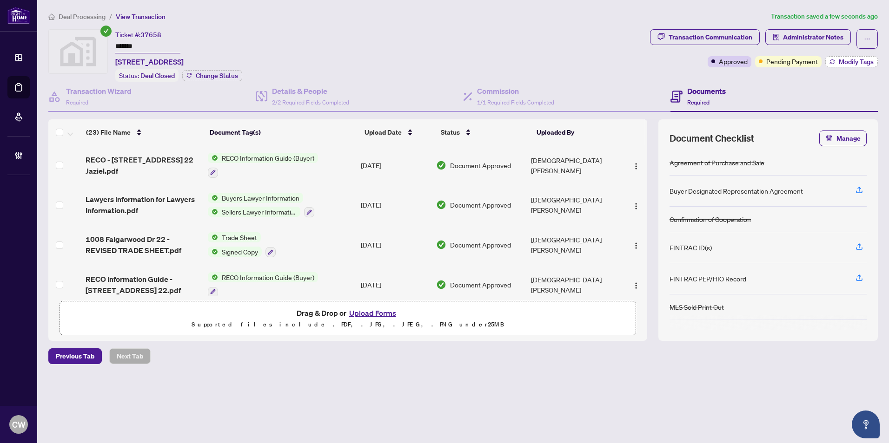
click at [850, 60] on span "Modify Tags" at bounding box center [855, 62] width 35 height 7
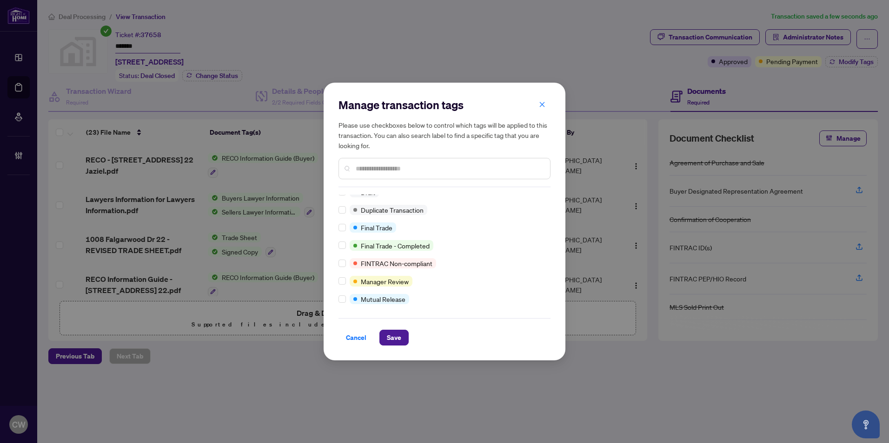
scroll to position [8, 0]
click at [394, 333] on span "Save" at bounding box center [394, 337] width 14 height 15
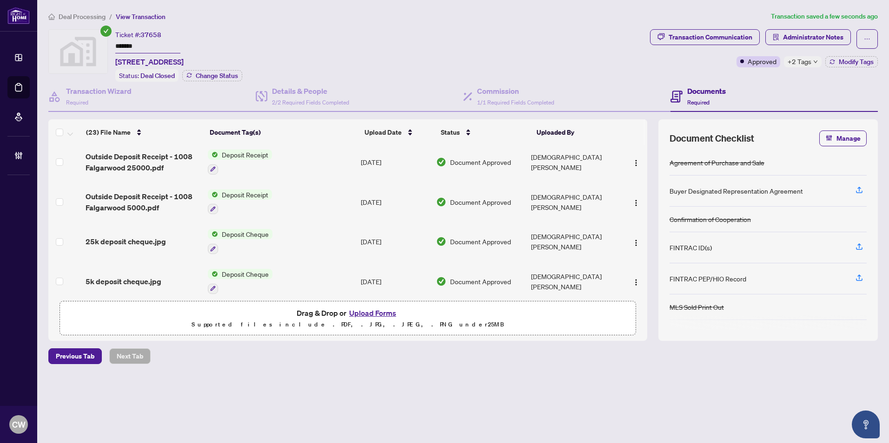
scroll to position [744, 0]
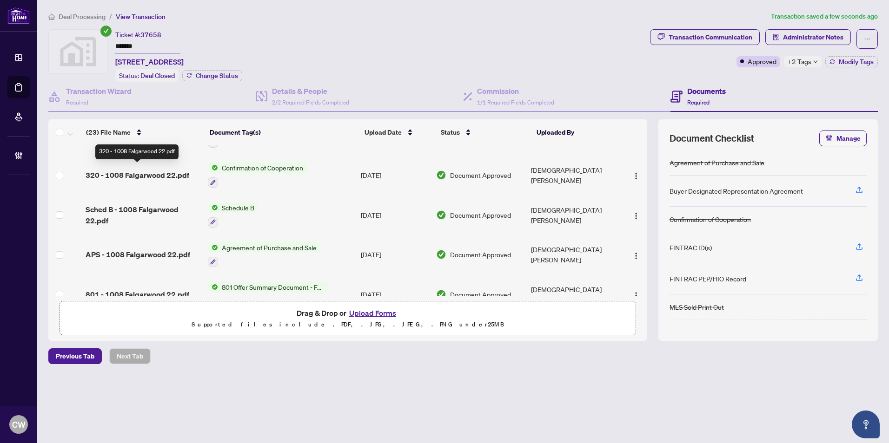
click at [166, 170] on span "320 - 1008 Falgarwood 22.pdf" at bounding box center [138, 175] width 104 height 11
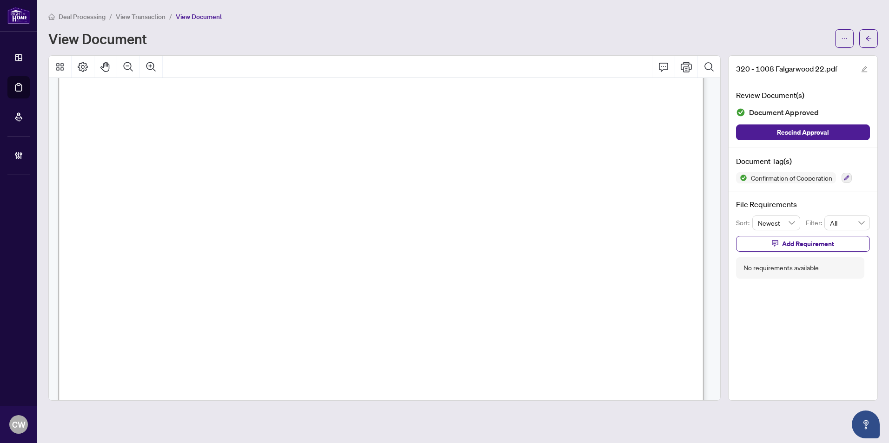
scroll to position [930, 0]
click at [867, 32] on span "button" at bounding box center [868, 38] width 7 height 15
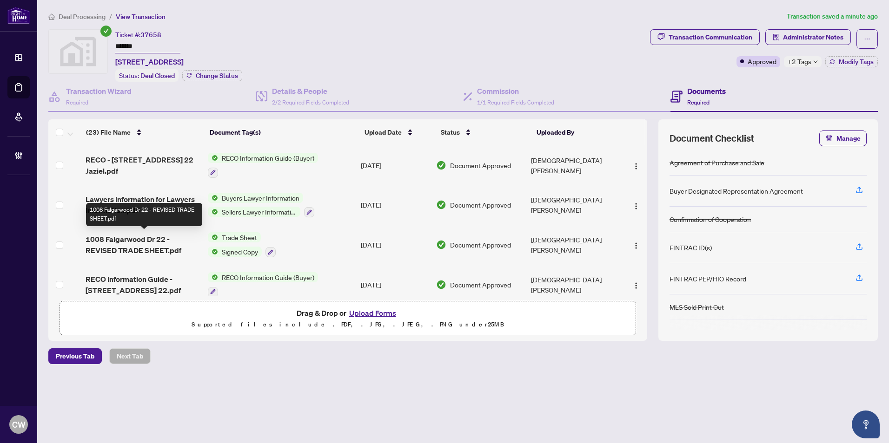
click at [143, 235] on span "1008 Falgarwood Dr 22 - REVISED TRADE SHEET.pdf" at bounding box center [143, 245] width 115 height 22
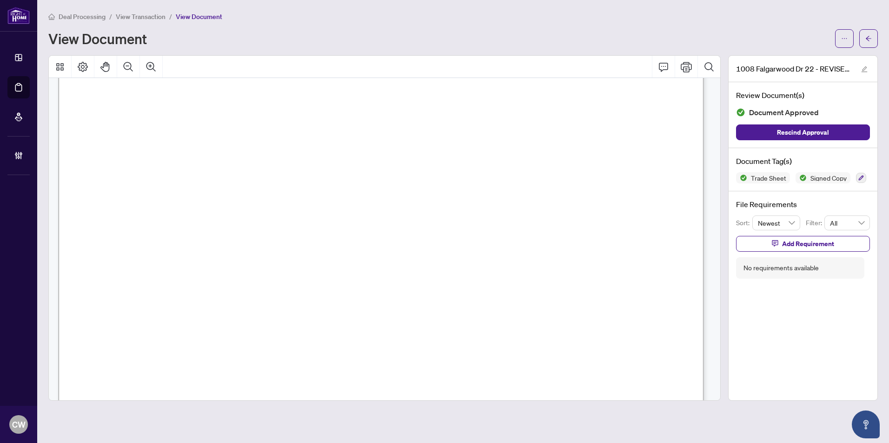
scroll to position [325, 0]
click at [863, 35] on button "button" at bounding box center [868, 38] width 19 height 19
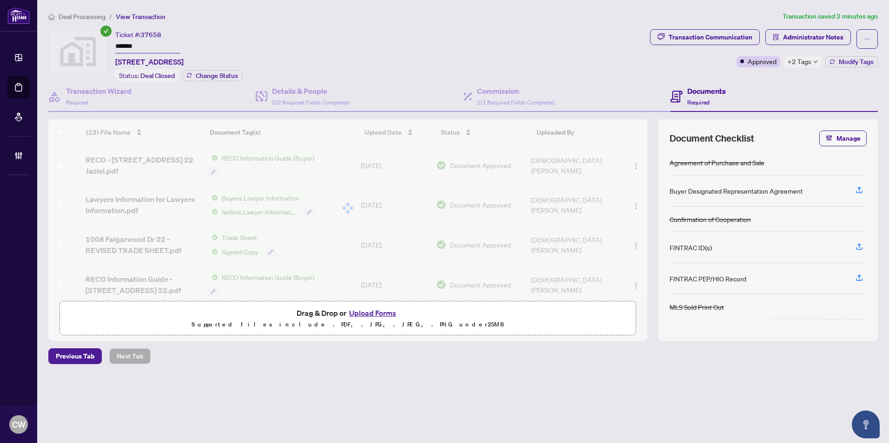
click at [385, 313] on button "Upload Forms" at bounding box center [372, 313] width 53 height 12
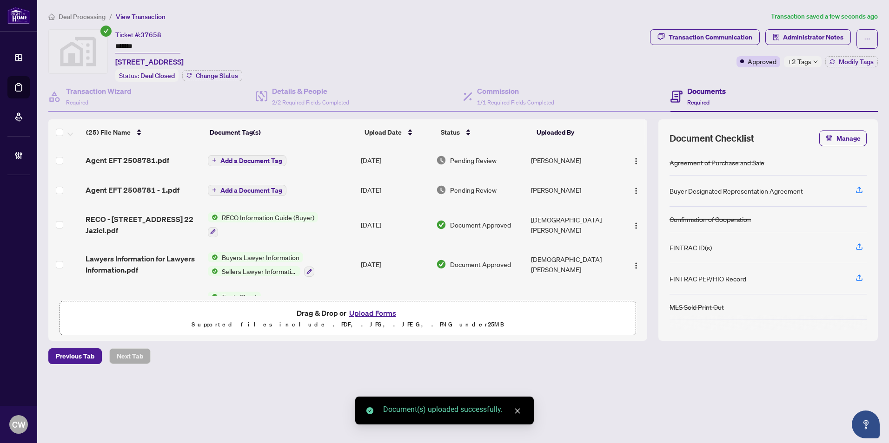
click at [270, 158] on span "Add a Document Tag" at bounding box center [251, 161] width 62 height 7
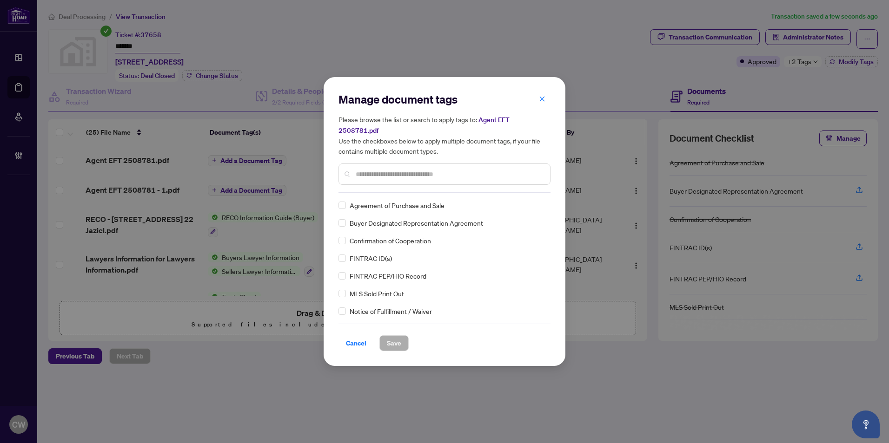
click at [388, 169] on input "text" at bounding box center [449, 174] width 187 height 10
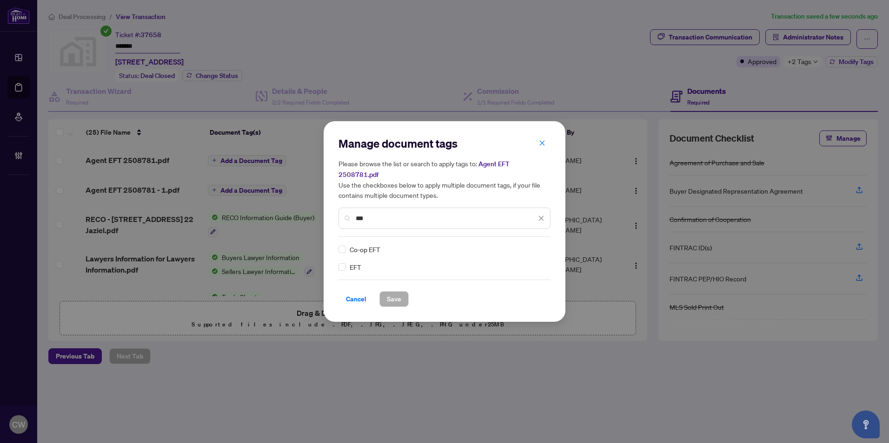
type input "***"
click at [527, 245] on img at bounding box center [531, 249] width 9 height 9
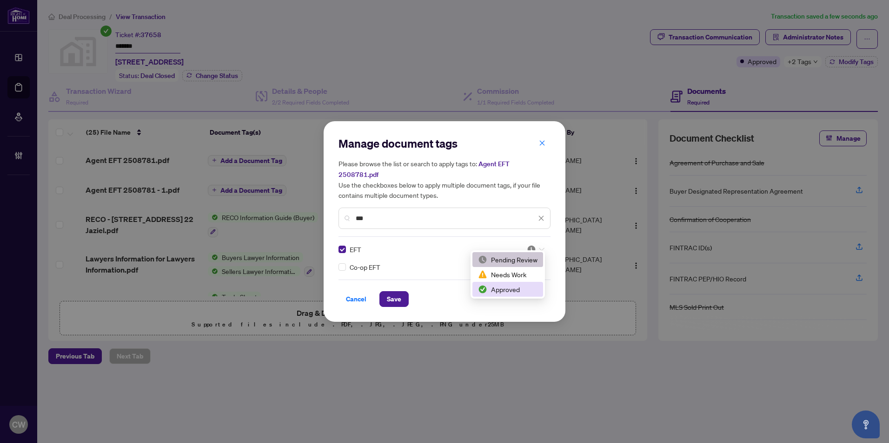
click at [520, 286] on div "Approved" at bounding box center [507, 289] width 59 height 10
click at [389, 293] on span "Save" at bounding box center [394, 299] width 14 height 15
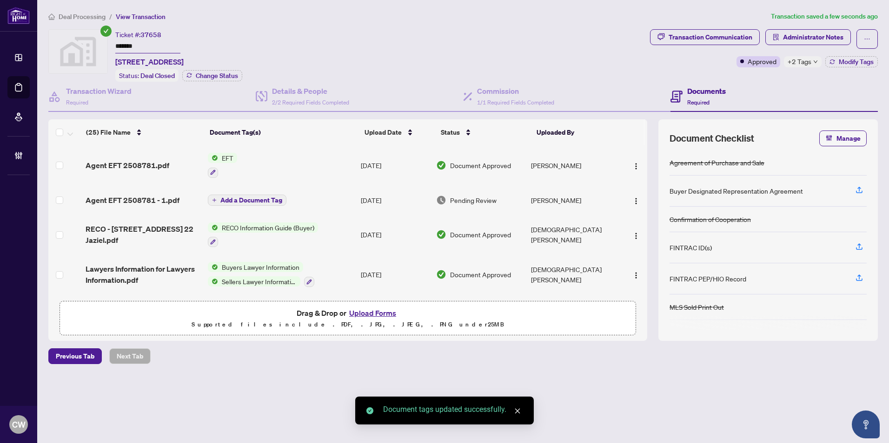
click at [248, 197] on span "Add a Document Tag" at bounding box center [251, 200] width 62 height 7
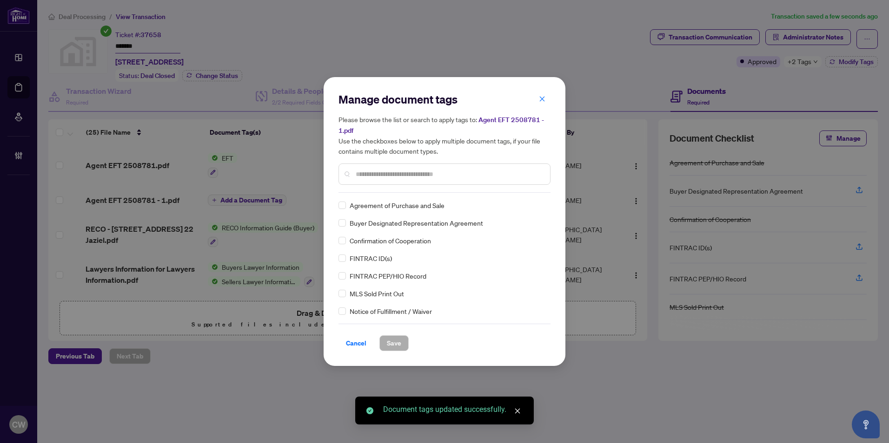
click at [377, 175] on input "text" at bounding box center [449, 174] width 187 height 10
type input "*"
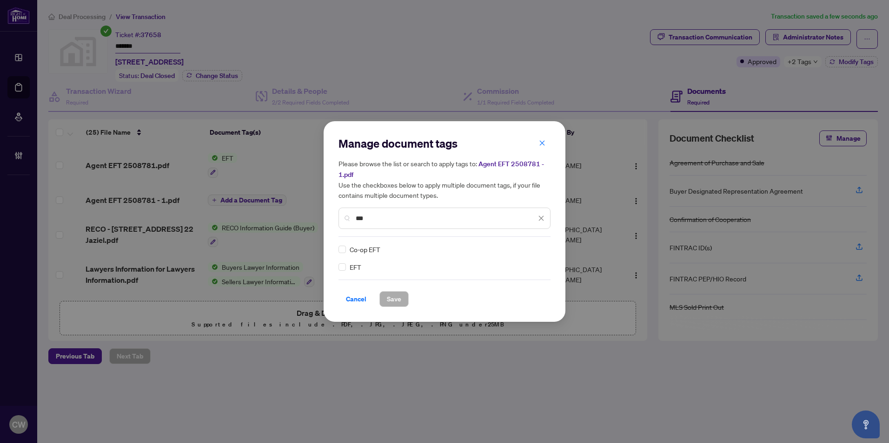
type input "***"
click at [528, 246] on img at bounding box center [531, 249] width 9 height 9
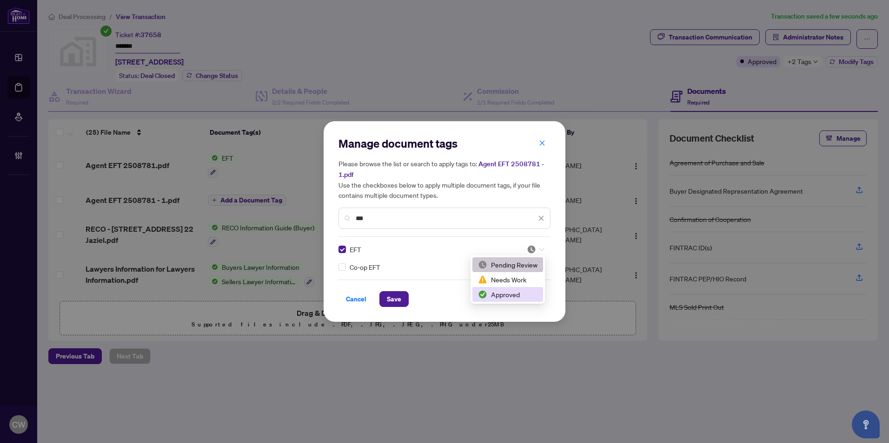
click at [520, 293] on div "Approved" at bounding box center [507, 295] width 59 height 10
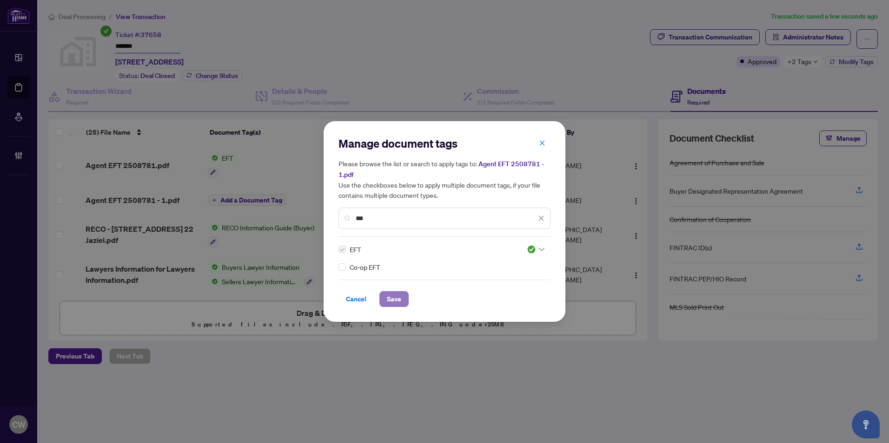
click at [397, 295] on span "Save" at bounding box center [394, 299] width 14 height 15
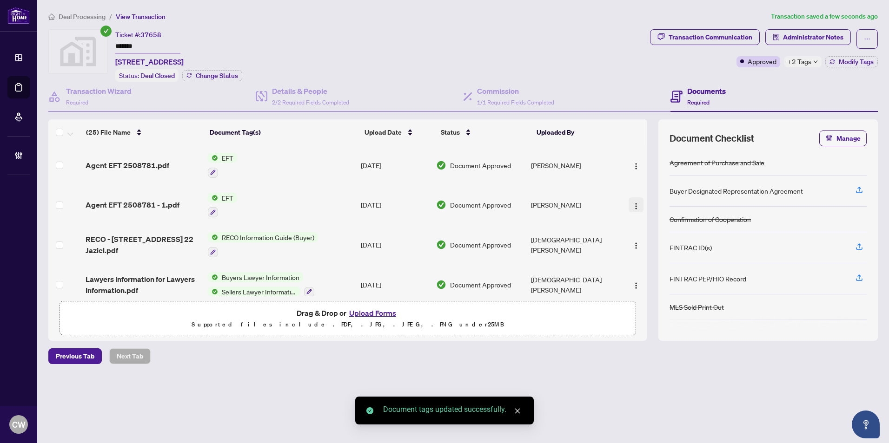
click at [632, 200] on span "button" at bounding box center [635, 205] width 7 height 10
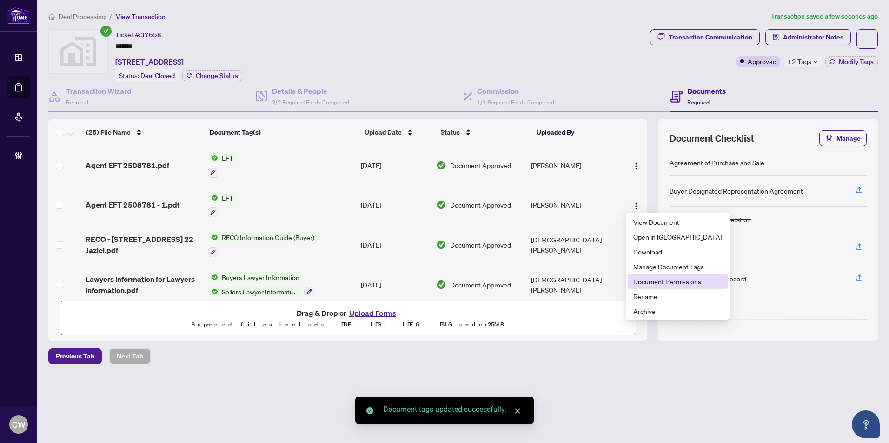
click at [652, 281] on span "Document Permissions" at bounding box center [677, 282] width 89 height 10
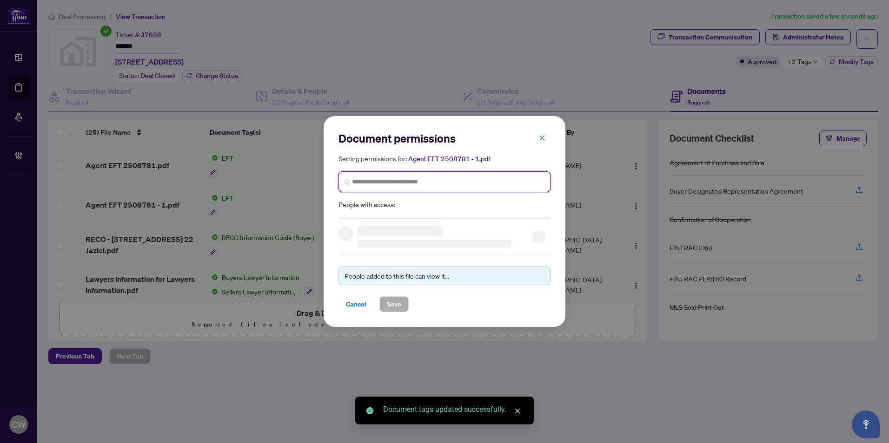
drag, startPoint x: 398, startPoint y: 182, endPoint x: 446, endPoint y: 192, distance: 49.0
click at [399, 182] on input "search" at bounding box center [448, 182] width 192 height 10
paste input "**********"
type input "**********"
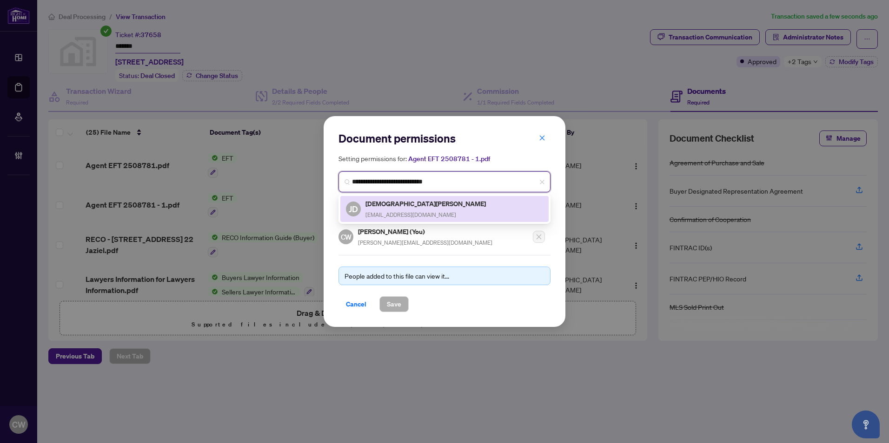
click at [401, 211] on span "jesabeld@hotmail.com" at bounding box center [410, 214] width 91 height 7
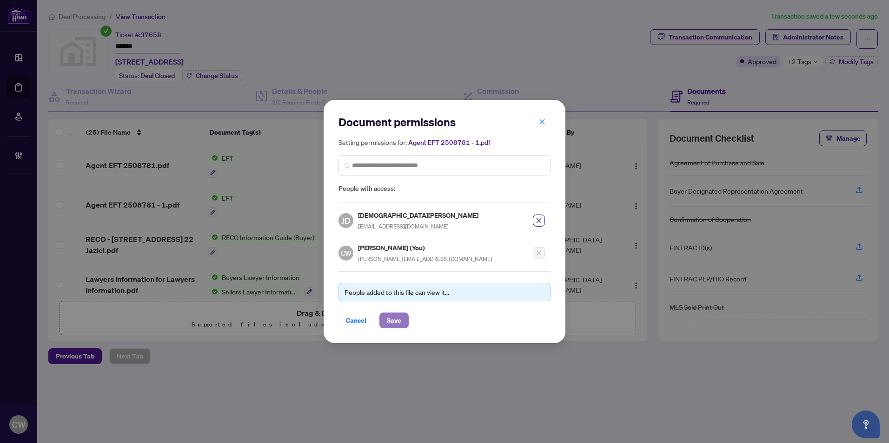
click at [396, 317] on span "Save" at bounding box center [394, 320] width 14 height 15
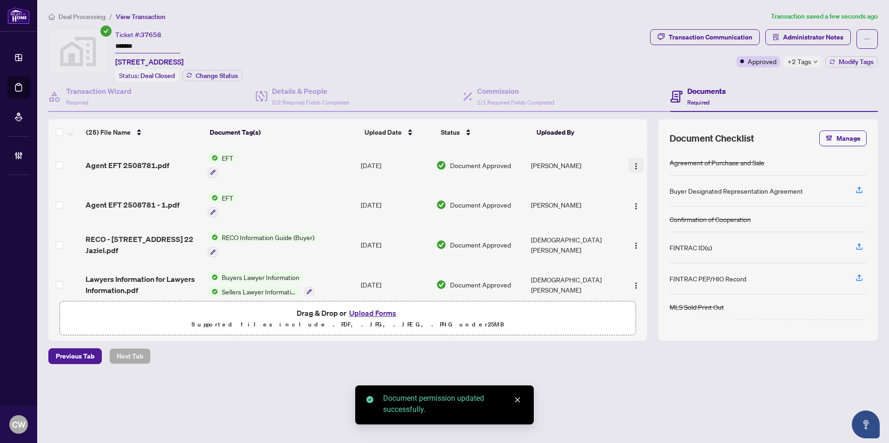
click at [632, 164] on img "button" at bounding box center [635, 166] width 7 height 7
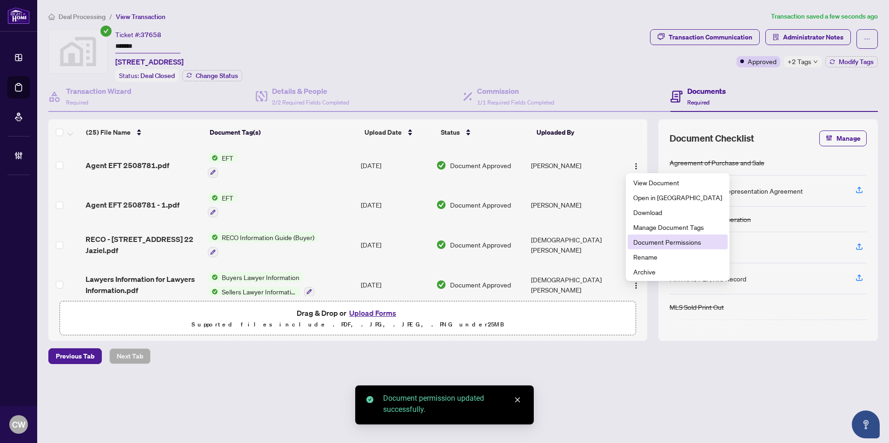
click at [657, 241] on span "Document Permissions" at bounding box center [677, 242] width 89 height 10
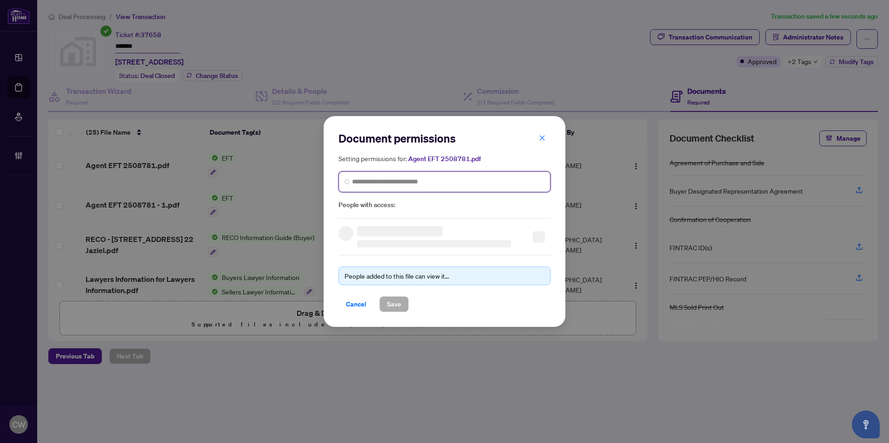
click at [0, 0] on input "search" at bounding box center [0, 0] width 0 height 0
paste input "**********"
type input "**********"
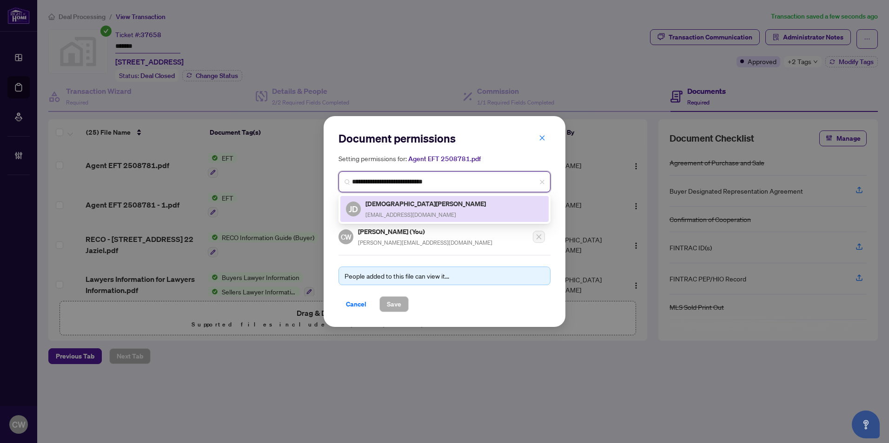
click at [398, 207] on h5 "Jesabel De Venecia" at bounding box center [426, 203] width 122 height 11
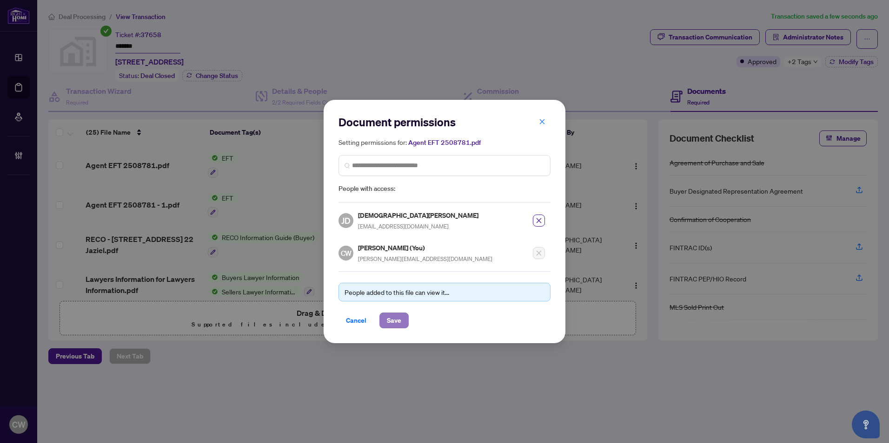
click at [400, 323] on span "Save" at bounding box center [394, 320] width 14 height 15
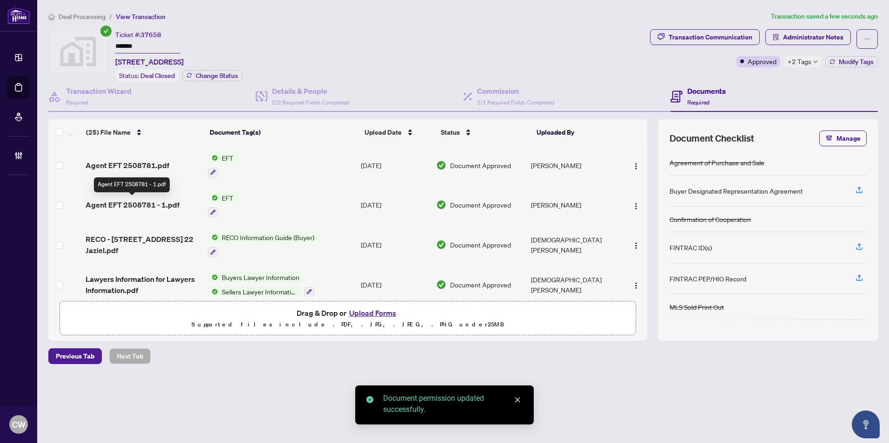
click at [154, 202] on span "Agent EFT 2508781 - 1.pdf" at bounding box center [133, 204] width 94 height 11
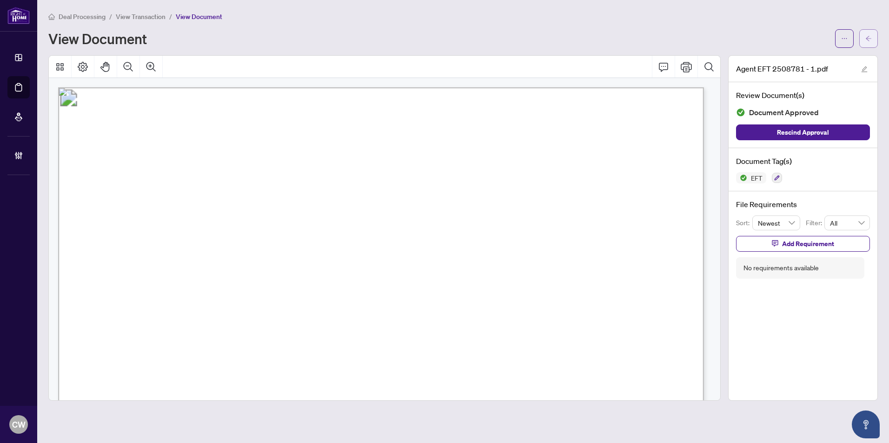
click at [866, 37] on icon "arrow-left" at bounding box center [868, 38] width 7 height 7
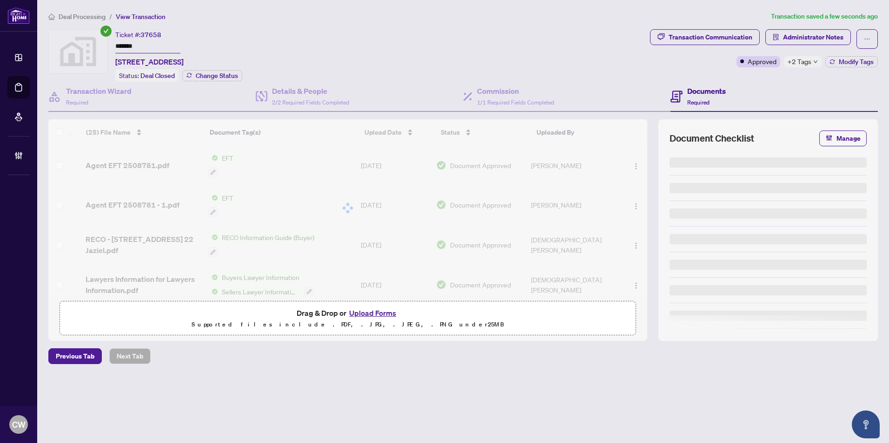
click at [155, 165] on span "Agent EFT 2508781.pdf" at bounding box center [128, 165] width 84 height 11
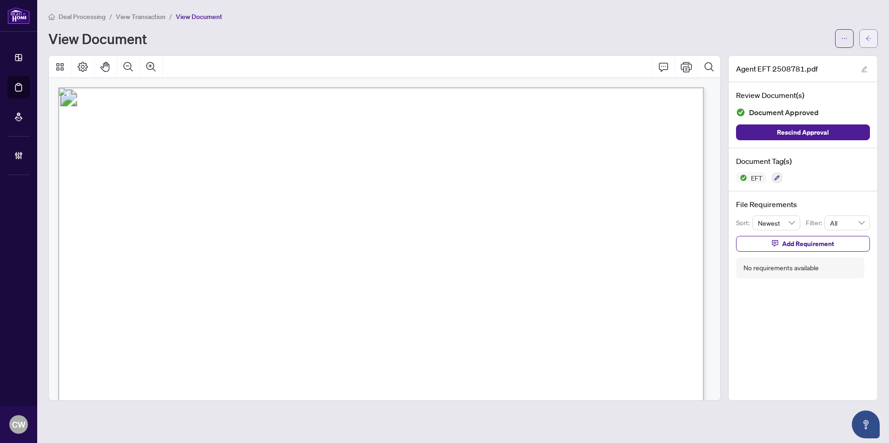
click at [869, 43] on span "button" at bounding box center [868, 38] width 7 height 15
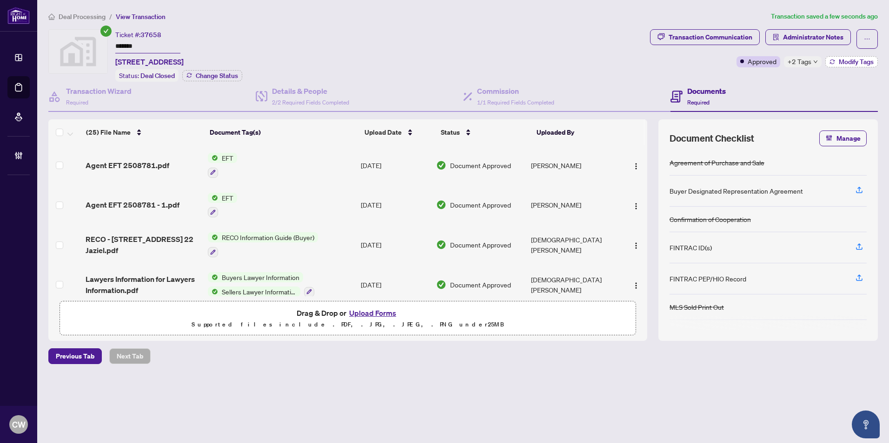
click at [859, 59] on span "Modify Tags" at bounding box center [855, 62] width 35 height 7
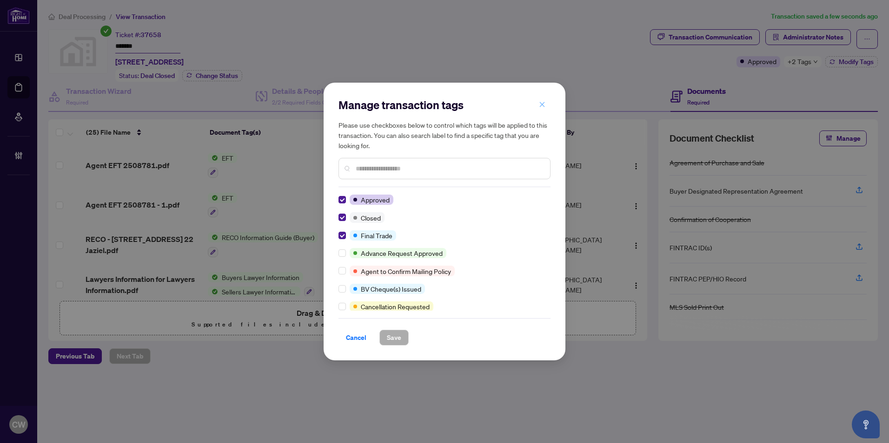
click at [541, 105] on icon "close" at bounding box center [542, 104] width 7 height 7
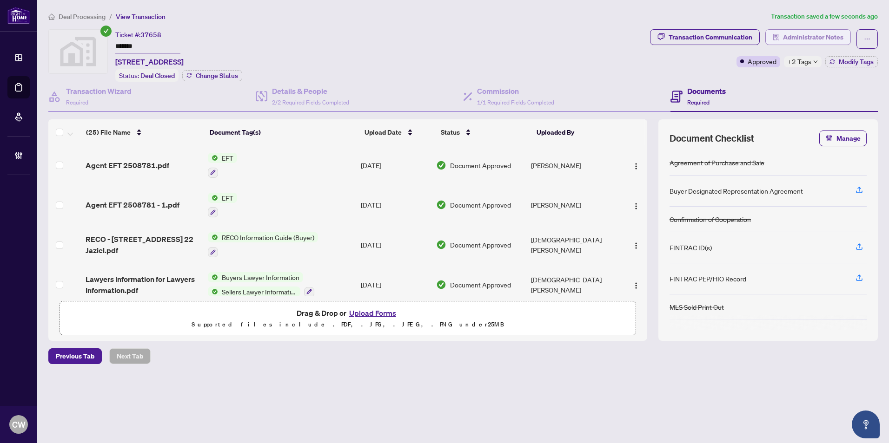
click at [838, 30] on span "Administrator Notes" at bounding box center [813, 37] width 60 height 15
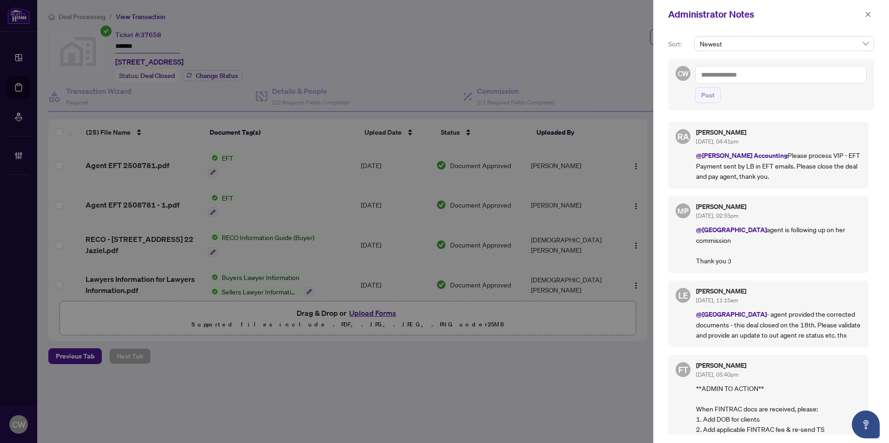
click at [725, 77] on textarea at bounding box center [781, 75] width 172 height 18
paste textarea "**********"
click at [839, 87] on li "Mariya Proskuryna" at bounding box center [819, 81] width 94 height 16
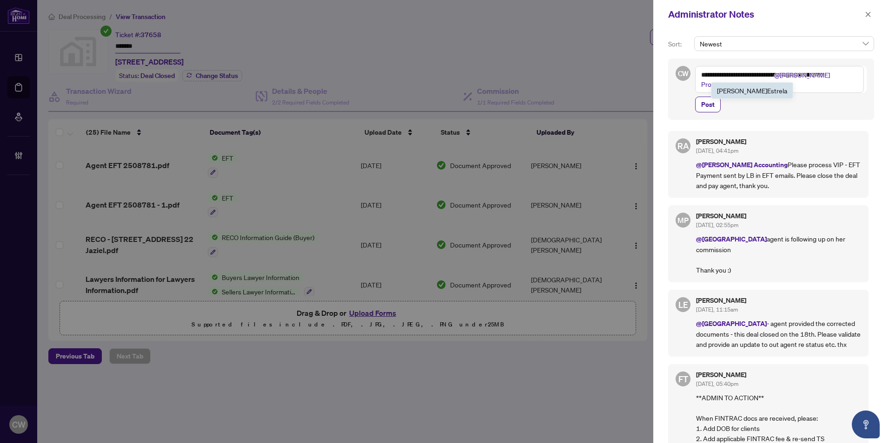
click at [739, 90] on span "Lina Estrela" at bounding box center [752, 90] width 70 height 8
type textarea "**********"
click at [705, 101] on span "Post" at bounding box center [707, 104] width 13 height 15
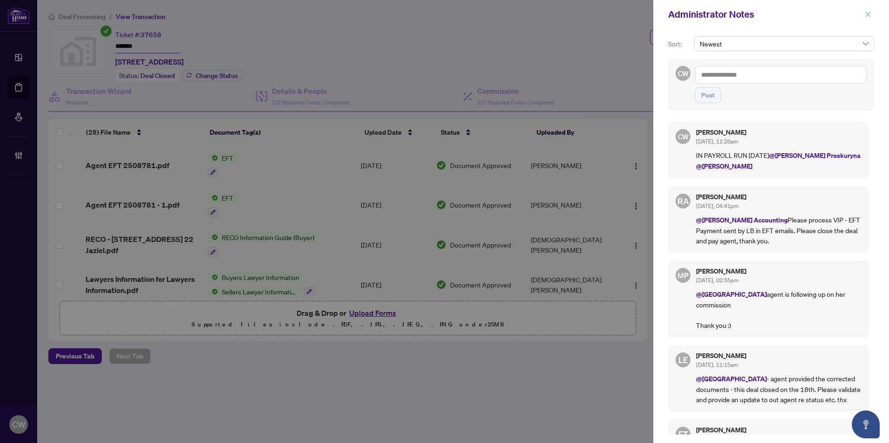
click at [871, 14] on button "button" at bounding box center [868, 14] width 12 height 11
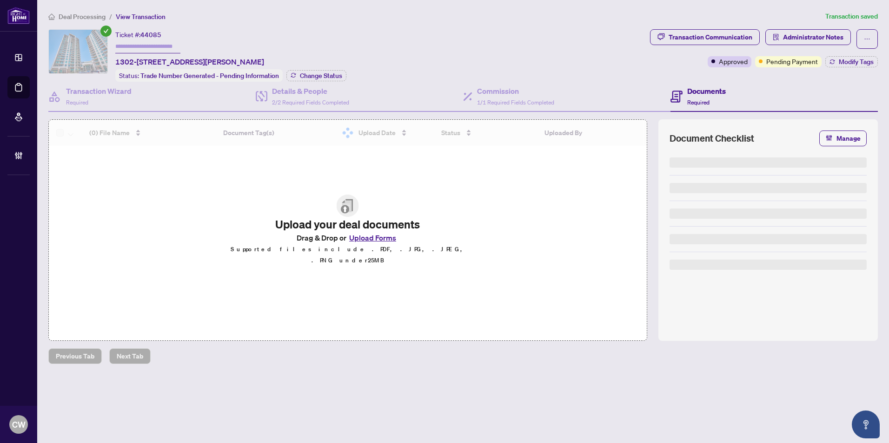
type input "*******"
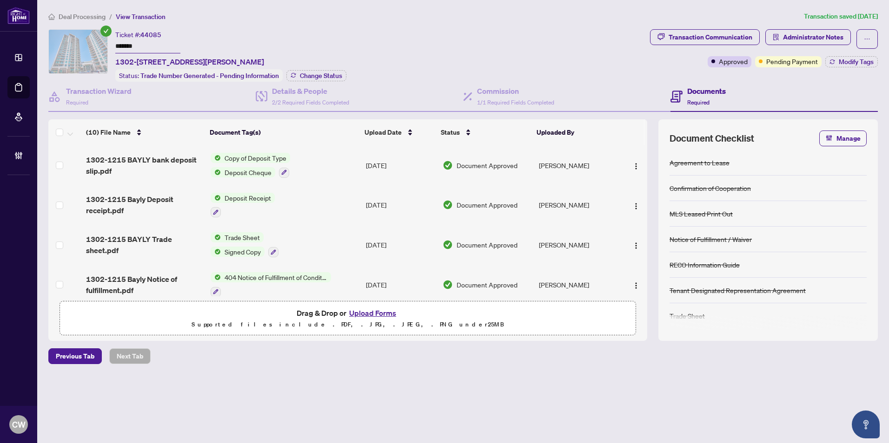
drag, startPoint x: 147, startPoint y: 46, endPoint x: 92, endPoint y: 42, distance: 54.5
click at [92, 42] on div "Ticket #: 44085 ******* [STREET_ADDRESS][PERSON_NAME] Status: Trade Number Gene…" at bounding box center [347, 55] width 598 height 53
click at [318, 73] on span "Change Status" at bounding box center [321, 76] width 42 height 7
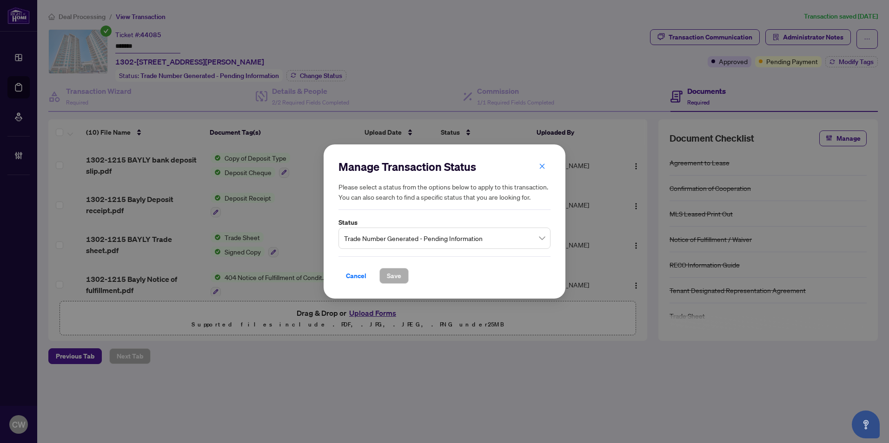
click at [396, 240] on span "Trade Number Generated - Pending Information" at bounding box center [444, 239] width 201 height 18
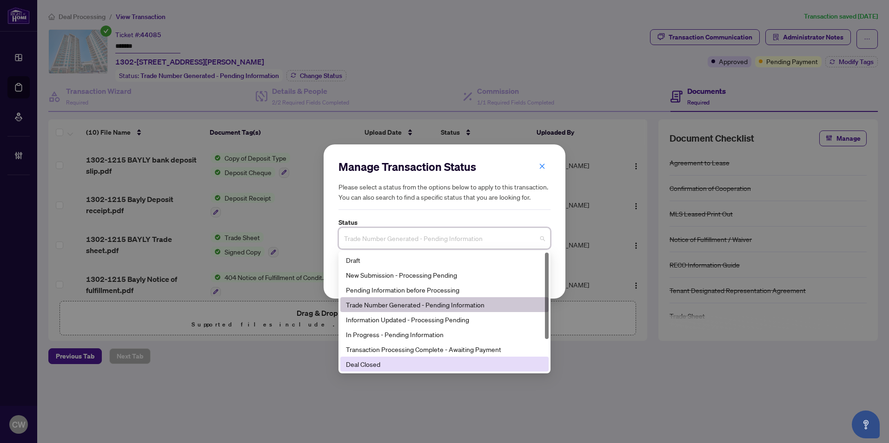
click at [404, 363] on div "Deal Closed" at bounding box center [444, 364] width 197 height 10
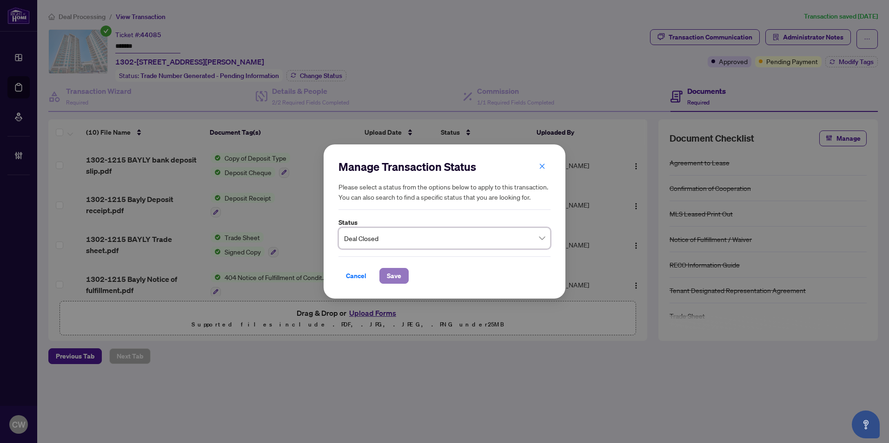
click at [399, 277] on span "Save" at bounding box center [394, 276] width 14 height 15
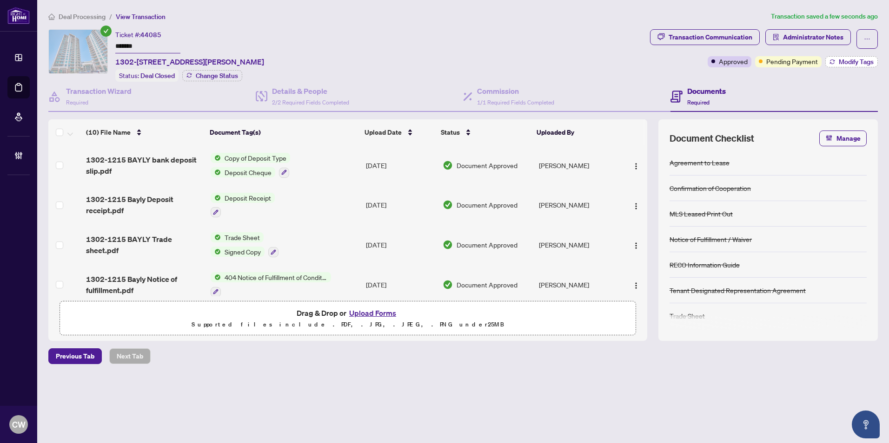
click at [843, 56] on button "Modify Tags" at bounding box center [851, 61] width 53 height 11
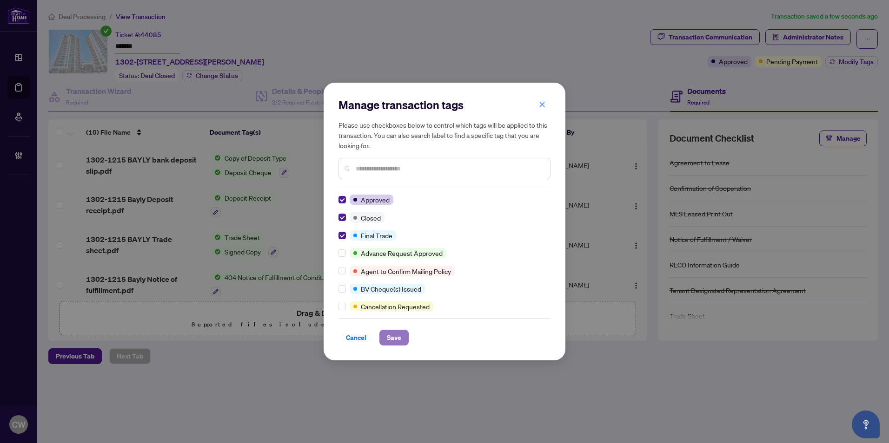
click at [391, 336] on span "Save" at bounding box center [394, 337] width 14 height 15
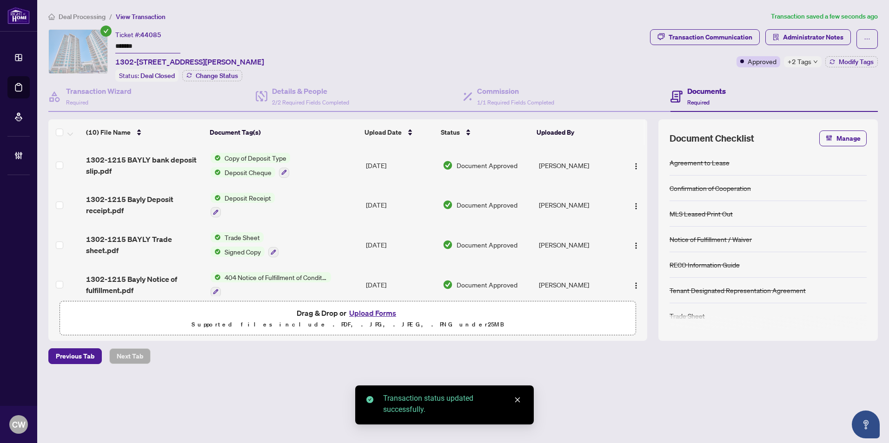
click at [134, 241] on span "1302-1215 BAYLY Trade sheet.pdf" at bounding box center [144, 245] width 117 height 22
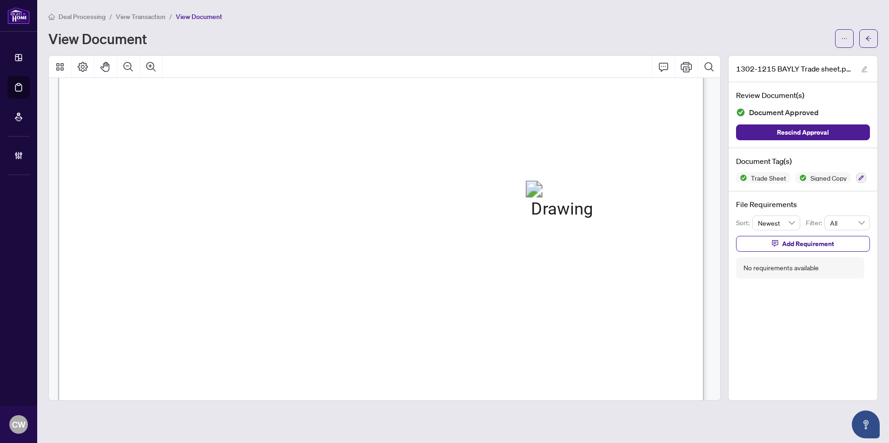
scroll to position [279, 0]
drag, startPoint x: 871, startPoint y: 38, endPoint x: 12, endPoint y: 211, distance: 876.6
click at [871, 38] on icon "arrow-left" at bounding box center [868, 38] width 7 height 7
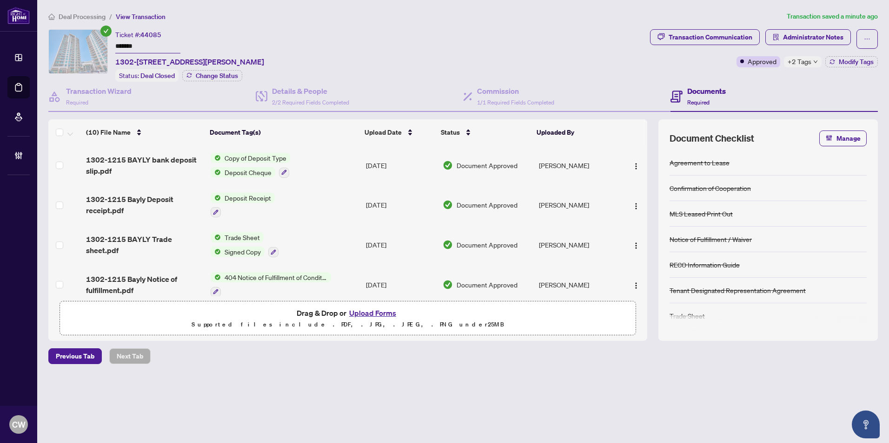
click at [375, 310] on button "Upload Forms" at bounding box center [372, 313] width 53 height 12
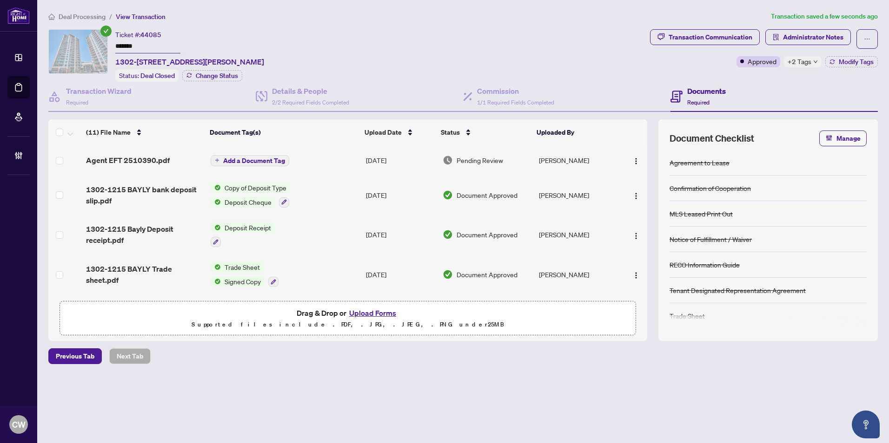
click at [271, 161] on span "Add a Document Tag" at bounding box center [254, 161] width 62 height 7
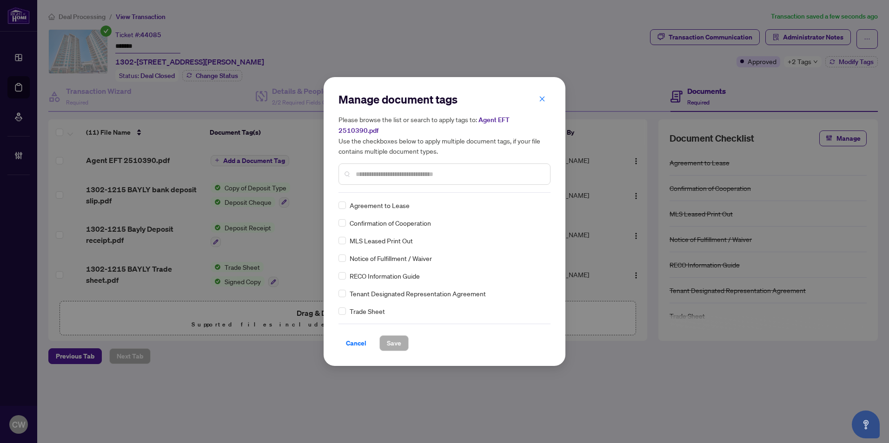
click at [396, 169] on input "text" at bounding box center [449, 174] width 187 height 10
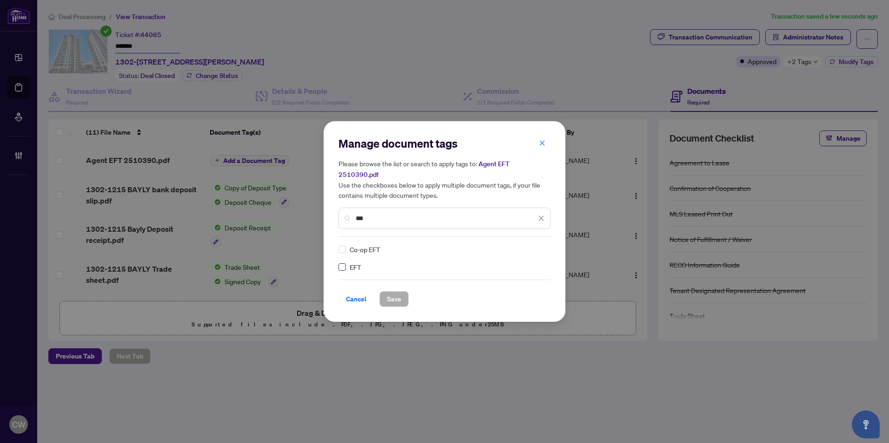
type input "***"
click at [525, 245] on div at bounding box center [533, 249] width 24 height 9
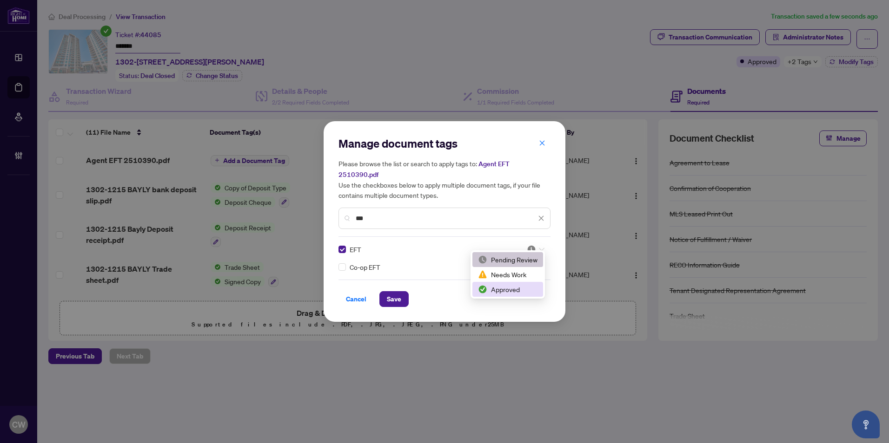
click at [519, 288] on div "Approved" at bounding box center [507, 289] width 59 height 10
click at [395, 295] on span "Save" at bounding box center [394, 299] width 14 height 15
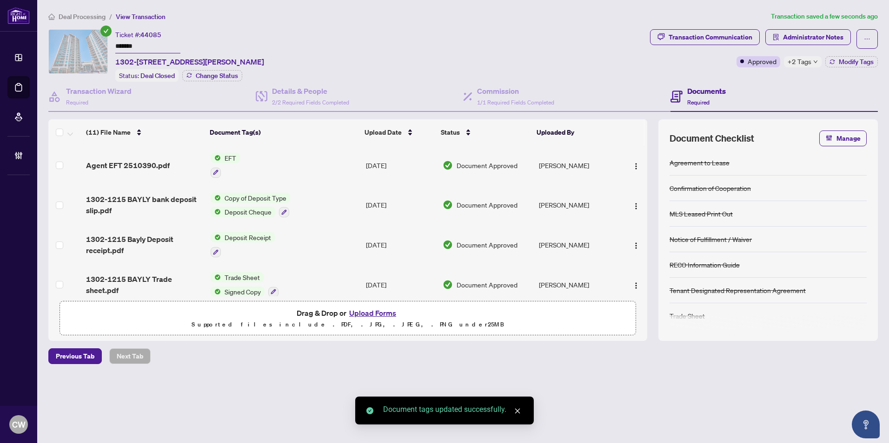
click at [632, 160] on span "button" at bounding box center [635, 165] width 7 height 10
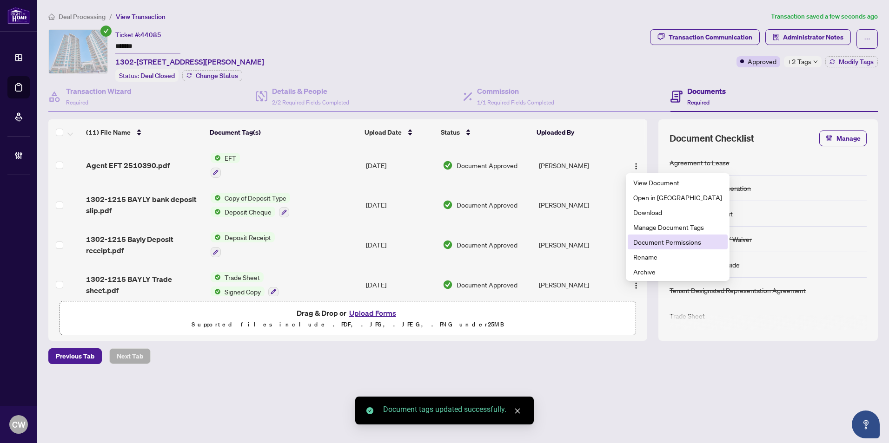
click at [648, 244] on span "Document Permissions" at bounding box center [677, 242] width 89 height 10
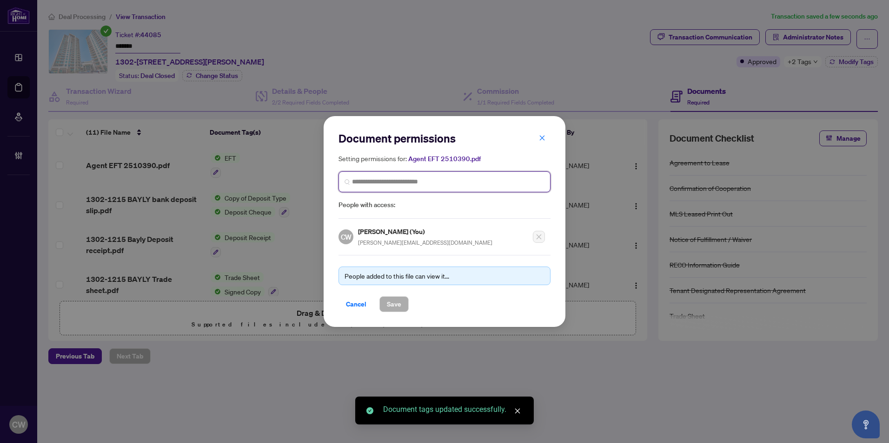
click at [413, 178] on input "search" at bounding box center [448, 182] width 192 height 10
paste input "**********"
type input "**********"
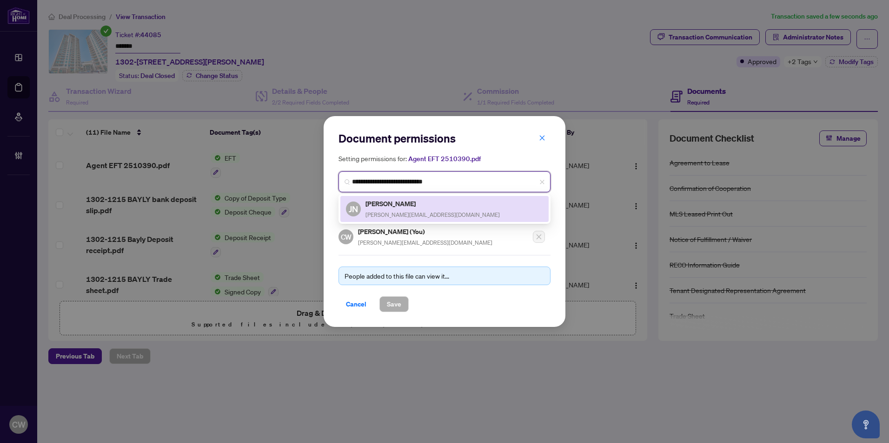
click at [400, 214] on span "jasjit@jasjitsinghnarula.com" at bounding box center [432, 214] width 134 height 7
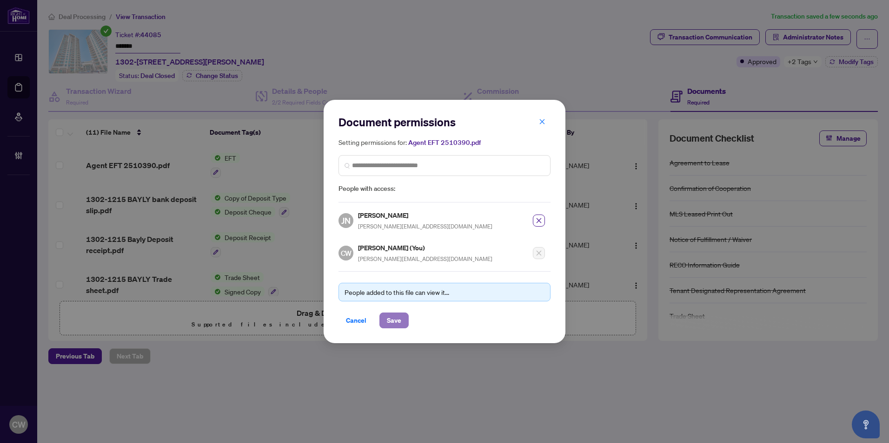
click at [398, 321] on span "Save" at bounding box center [394, 320] width 14 height 15
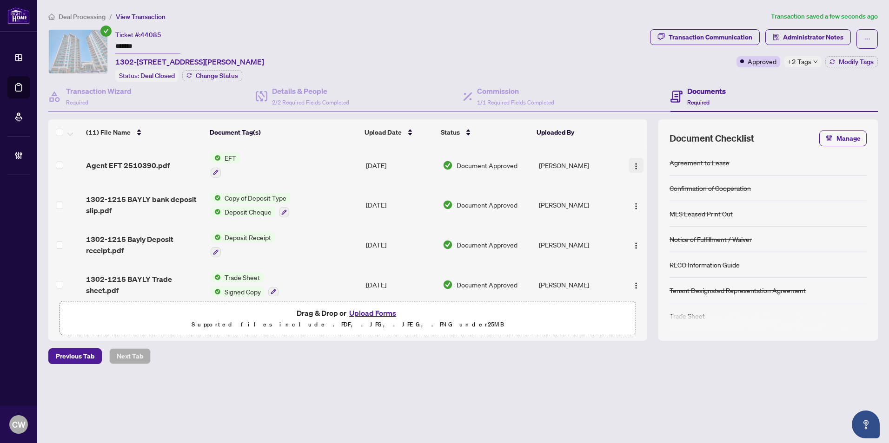
click at [634, 163] on img "button" at bounding box center [635, 166] width 7 height 7
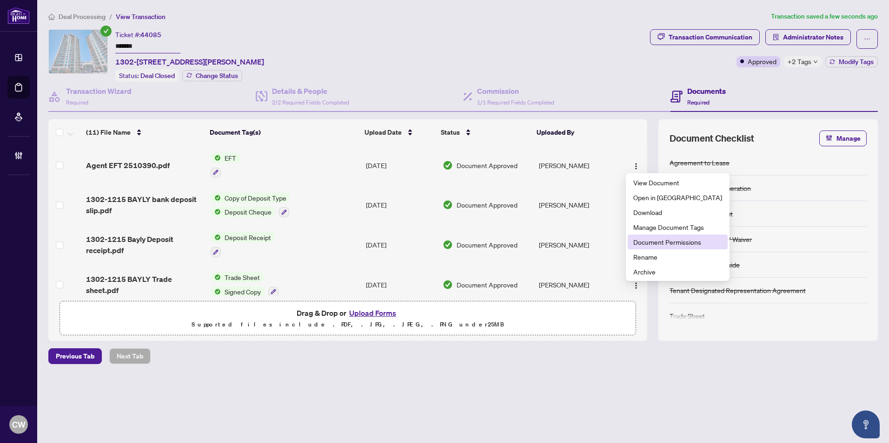
click at [641, 244] on span "Document Permissions" at bounding box center [677, 242] width 89 height 10
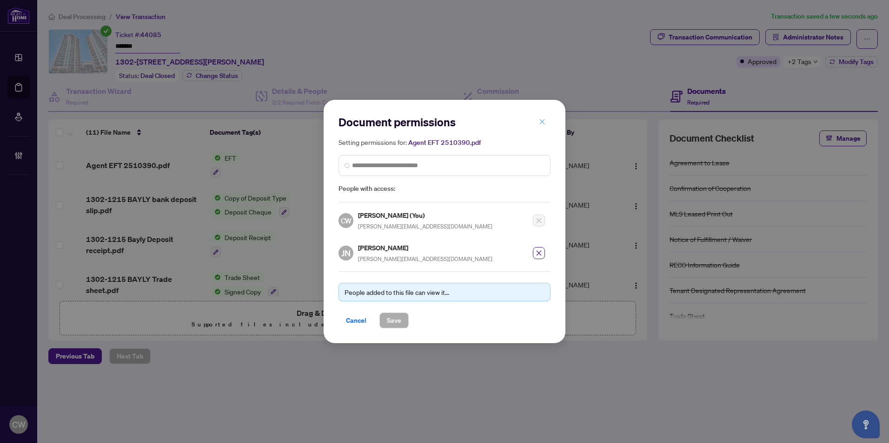
click at [543, 125] on icon "close" at bounding box center [542, 122] width 7 height 7
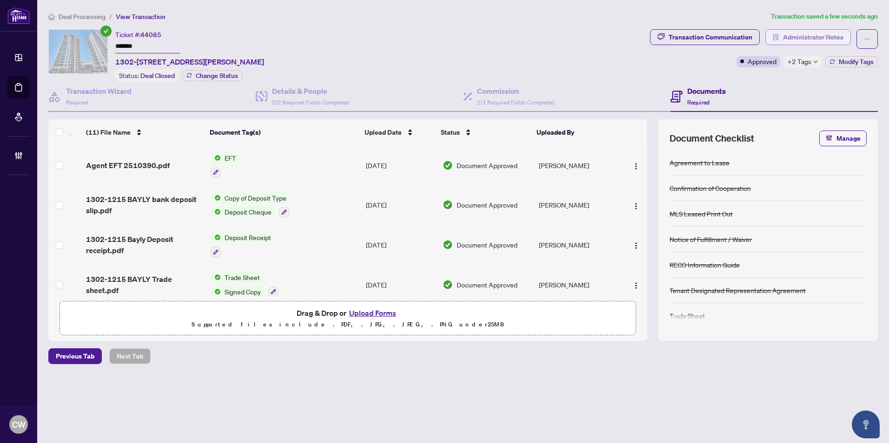
click at [825, 38] on span "Administrator Notes" at bounding box center [813, 37] width 60 height 15
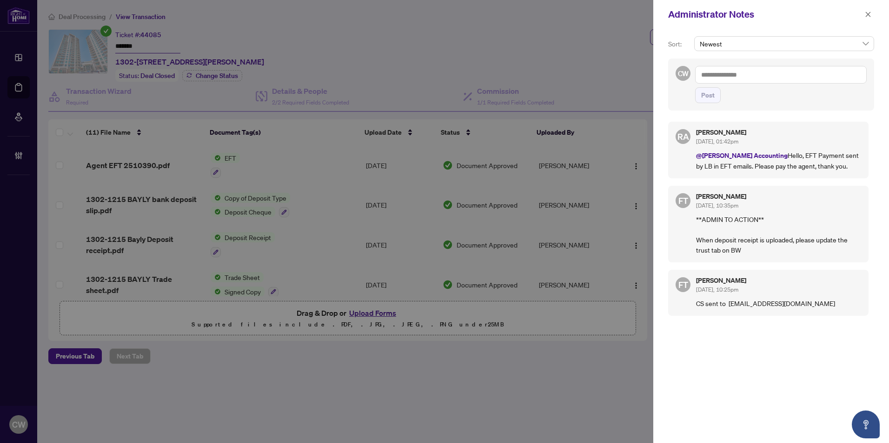
click at [729, 78] on textarea at bounding box center [781, 75] width 172 height 18
click at [736, 80] on textarea at bounding box center [781, 75] width 172 height 18
paste textarea "**********"
type textarea "**********"
click at [709, 103] on div "**********" at bounding box center [771, 85] width 206 height 52
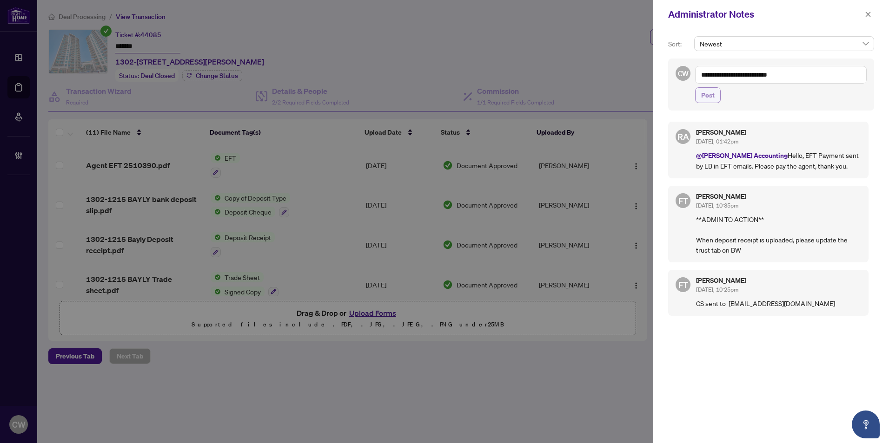
click at [713, 90] on span "Post" at bounding box center [707, 95] width 13 height 15
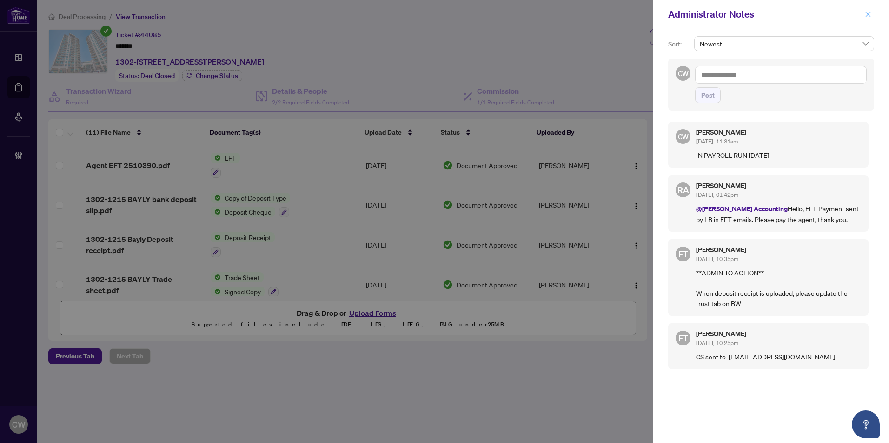
click at [870, 13] on icon "close" at bounding box center [867, 14] width 5 height 5
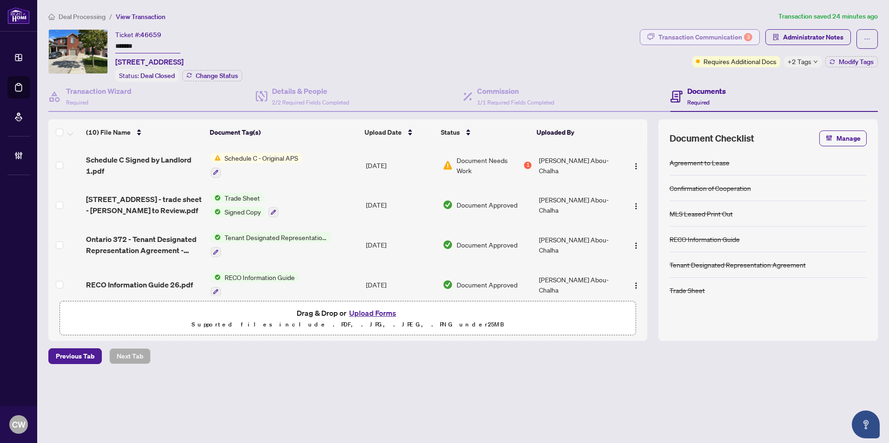
click at [721, 34] on div "Transaction Communication 3" at bounding box center [705, 37] width 94 height 15
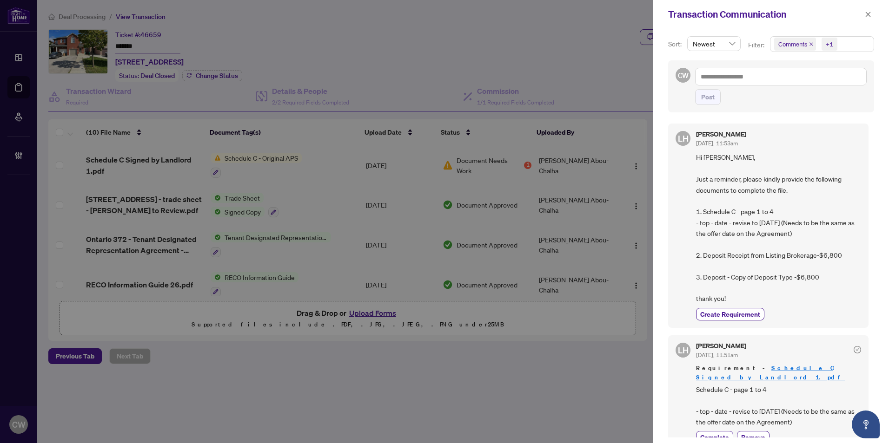
click at [809, 45] on icon "close" at bounding box center [811, 44] width 5 height 5
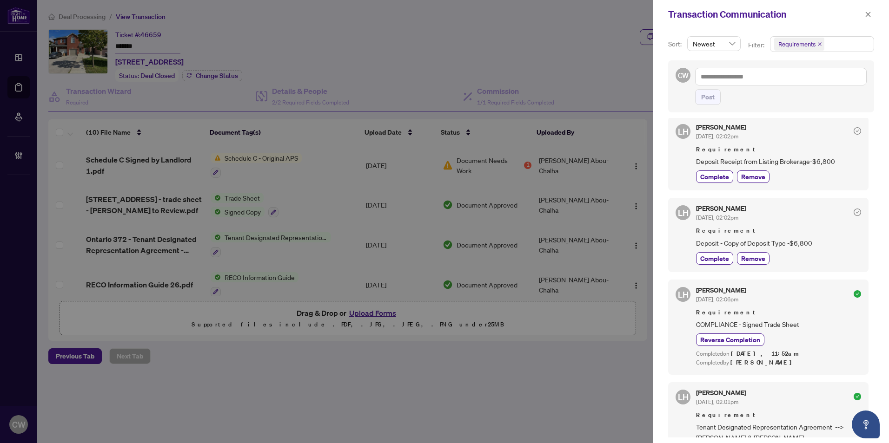
scroll to position [139, 0]
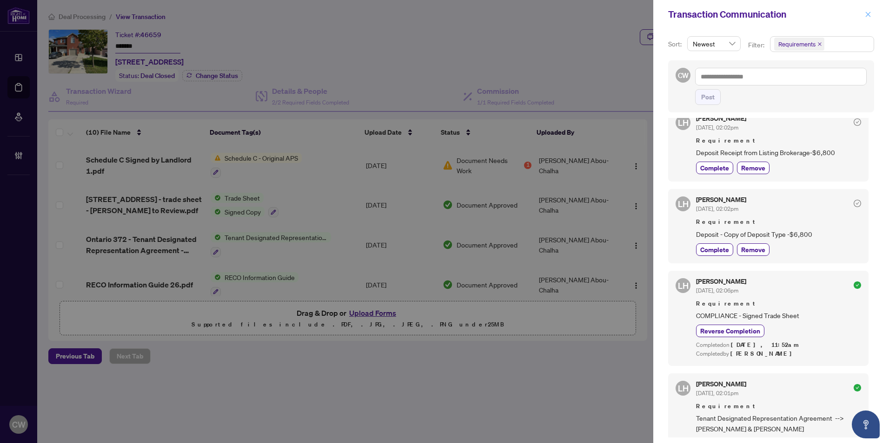
click at [871, 17] on button "button" at bounding box center [868, 14] width 12 height 11
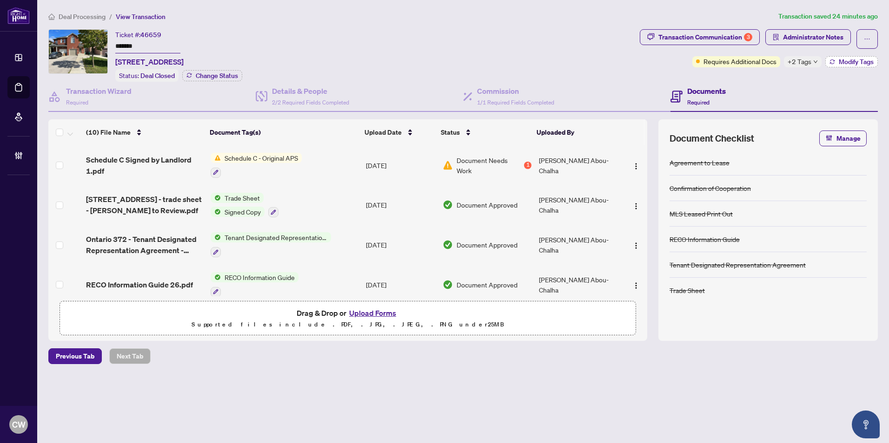
click at [839, 60] on span "Modify Tags" at bounding box center [855, 62] width 35 height 7
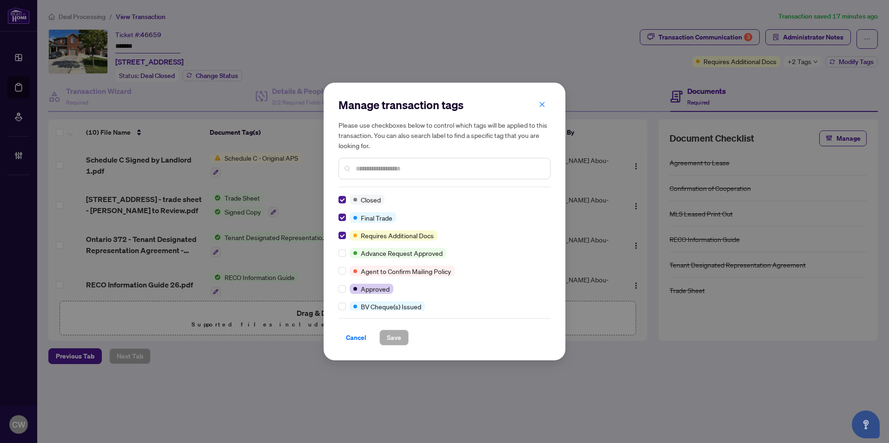
click at [540, 113] on div "Manage transaction tags Please use checkboxes below to control which tags will …" at bounding box center [444, 143] width 212 height 90
click at [540, 109] on span "button" at bounding box center [542, 104] width 7 height 15
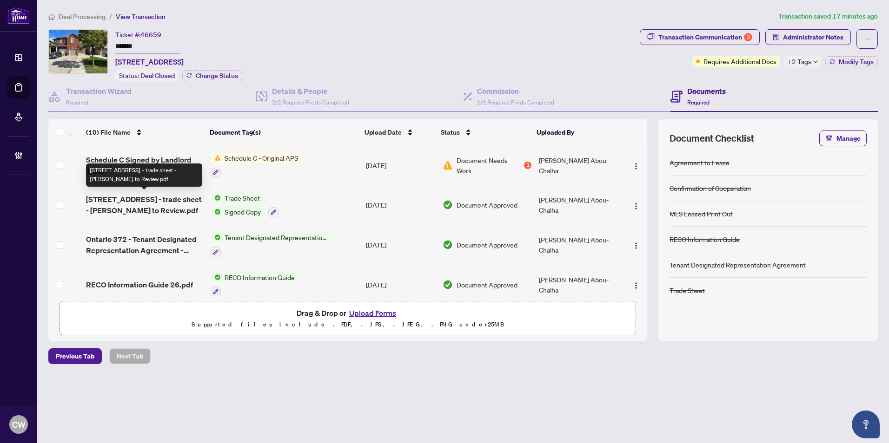
click at [114, 206] on span "[STREET_ADDRESS] - trade sheet - [PERSON_NAME] to Review.pdf" at bounding box center [144, 205] width 117 height 22
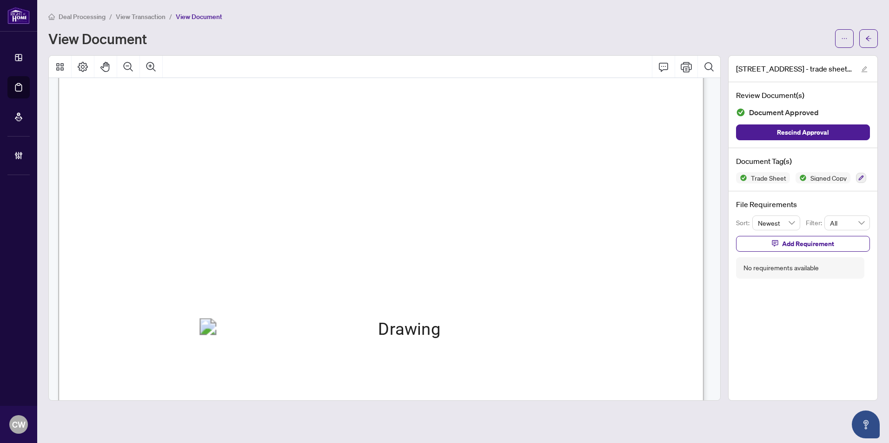
scroll to position [279, 0]
click at [867, 34] on span "button" at bounding box center [868, 38] width 7 height 15
